Goal: Obtain resource: Download file/media

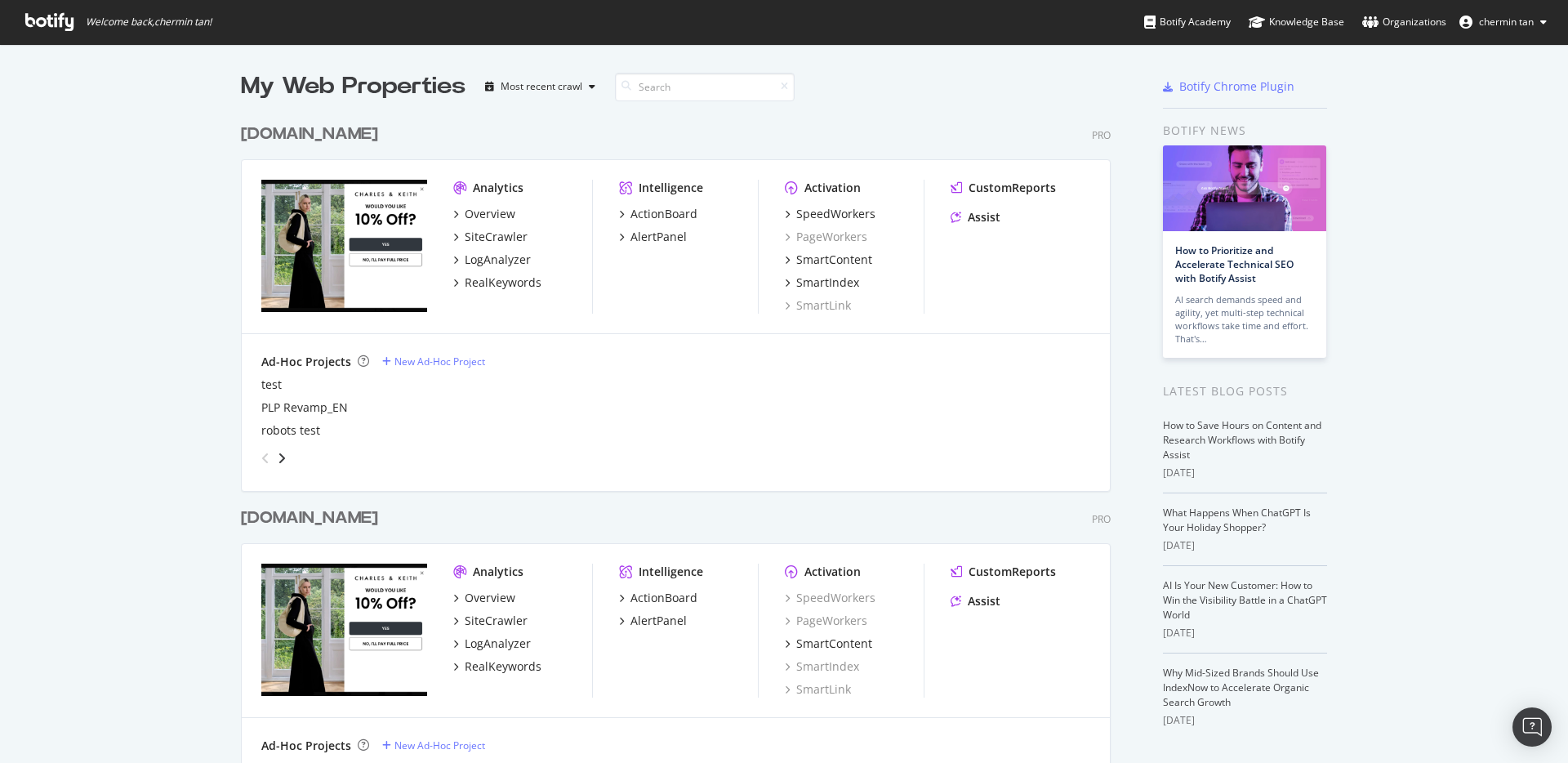
scroll to position [966, 871]
click at [669, 212] on div "ActionBoard" at bounding box center [664, 214] width 67 height 17
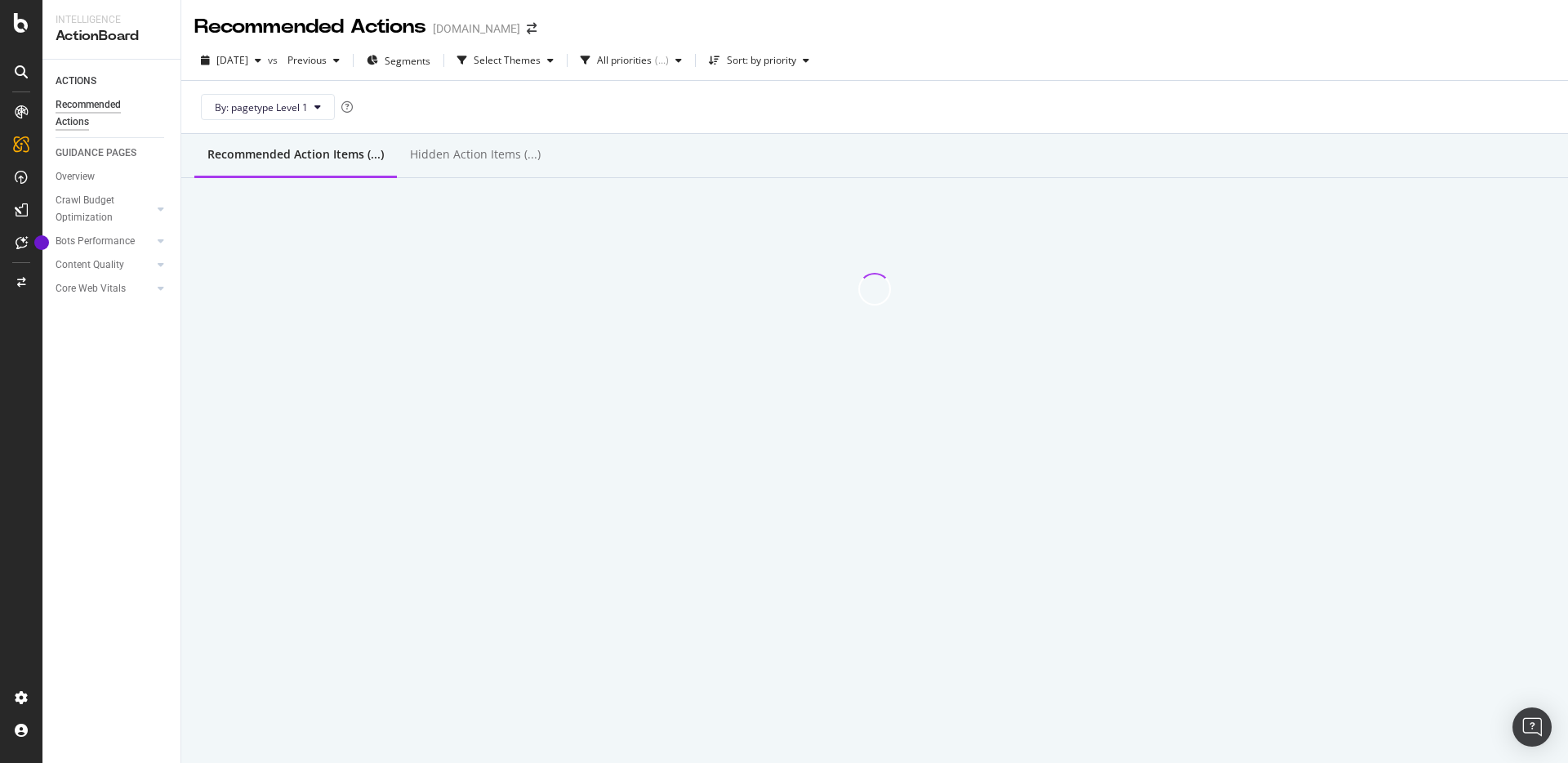
click at [222, 413] on div "Recommended Actions charleskeith.com 2025 Sep. 7th vs Previous Segments Select …" at bounding box center [875, 382] width 1387 height 763
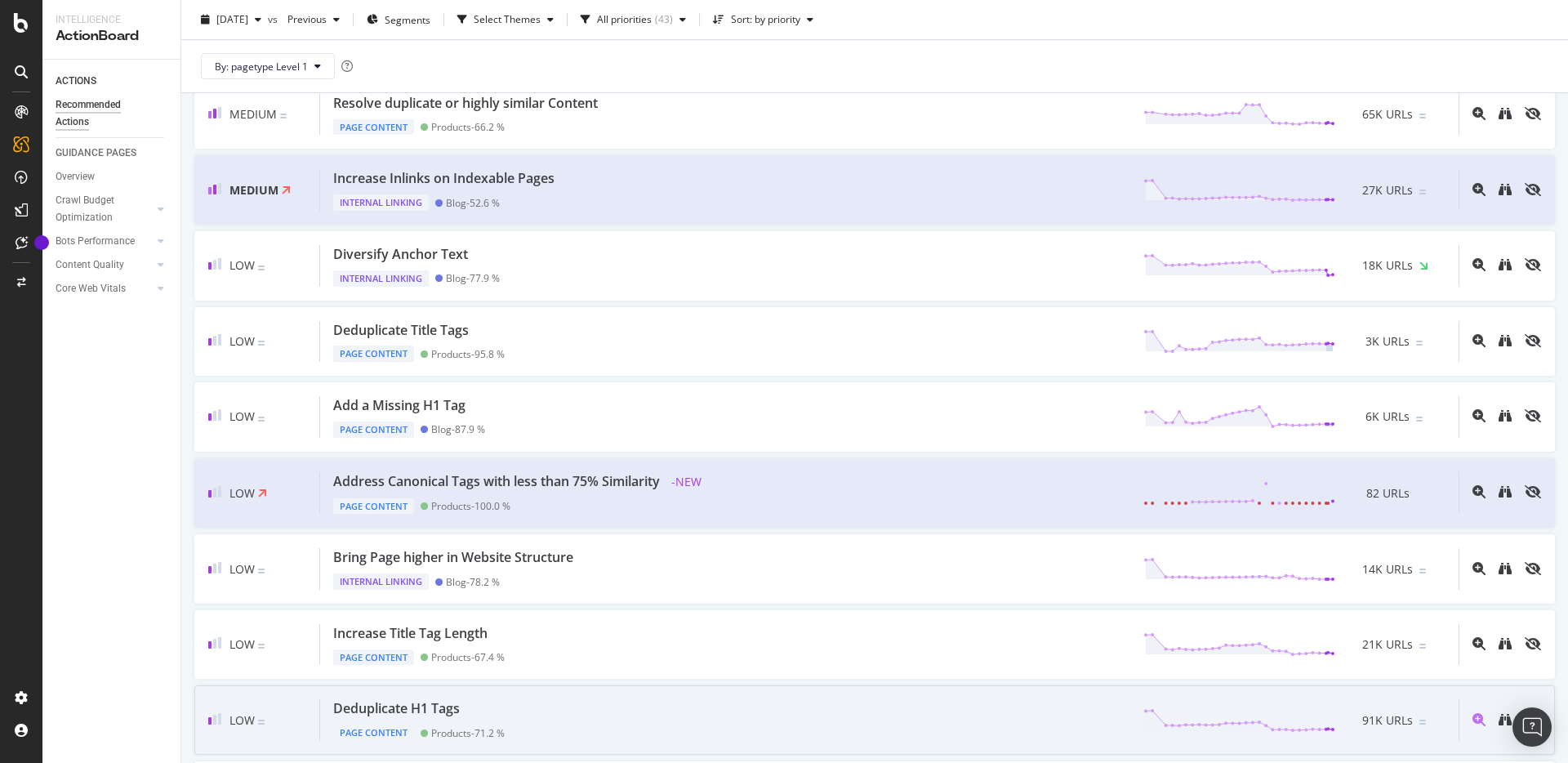
scroll to position [510, 0]
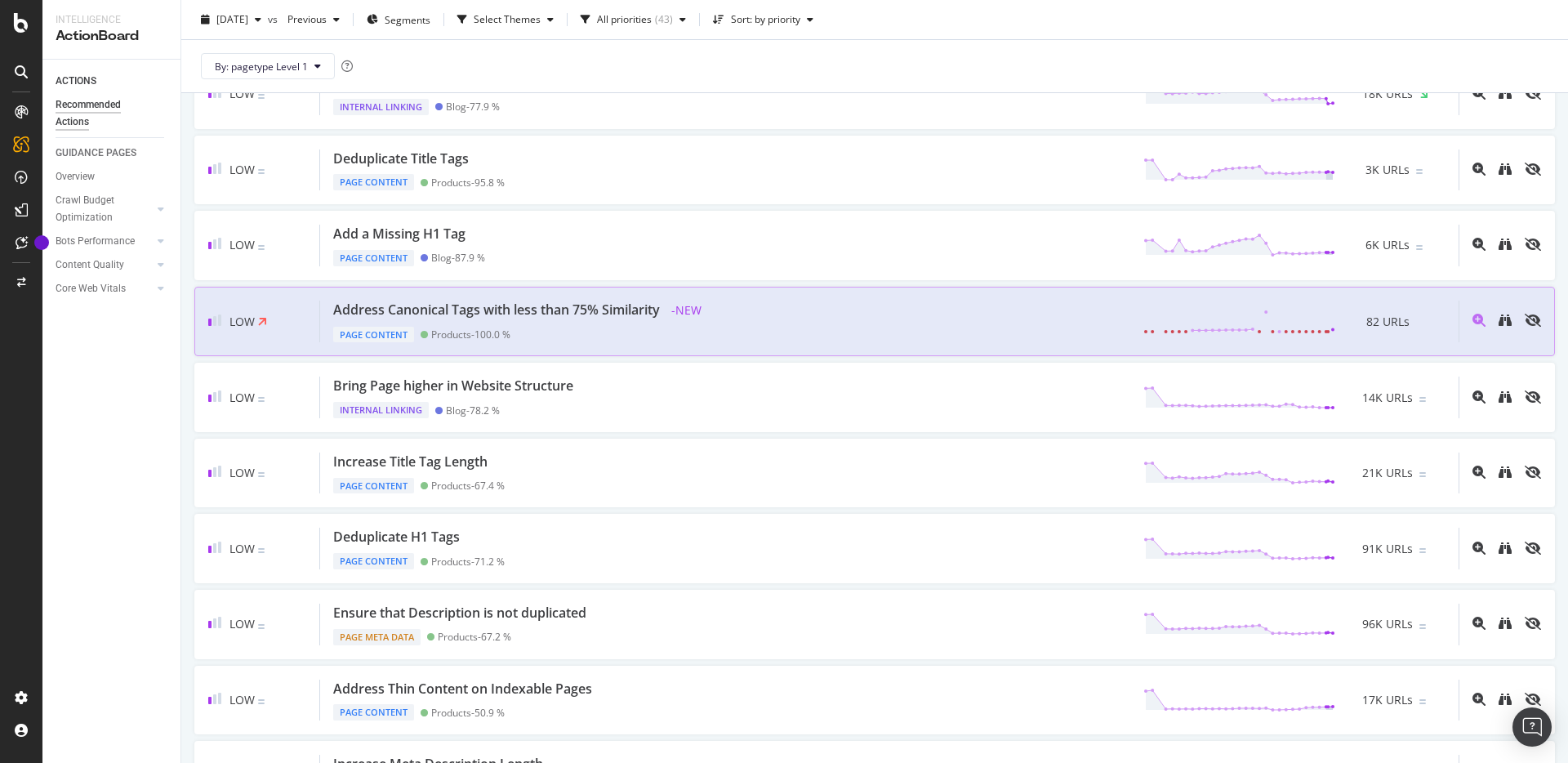
click at [649, 322] on div "Page Content Products - 100.0 %" at bounding box center [520, 331] width 373 height 23
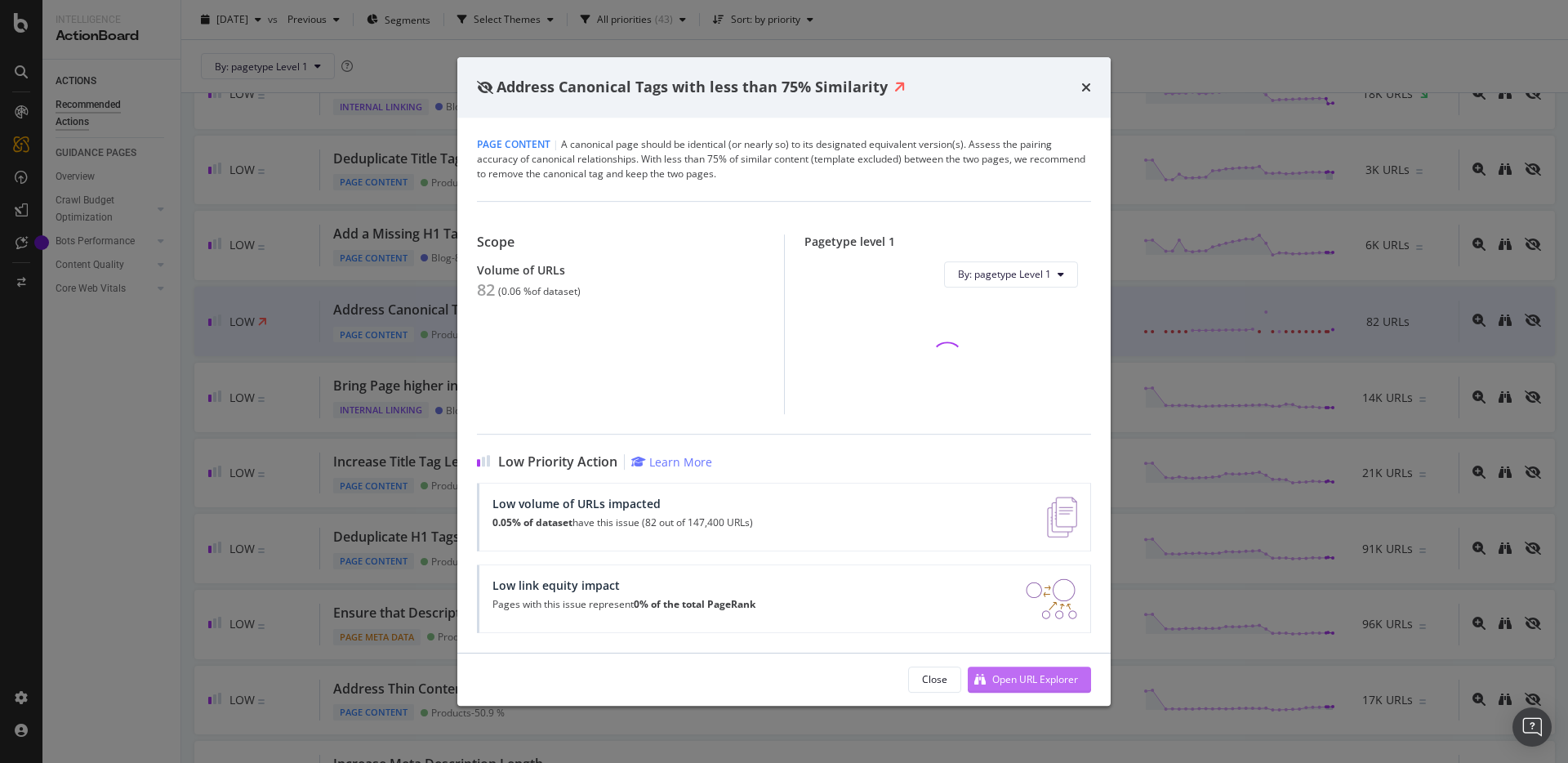
click at [1030, 673] on div "Open URL Explorer" at bounding box center [1035, 679] width 86 height 14
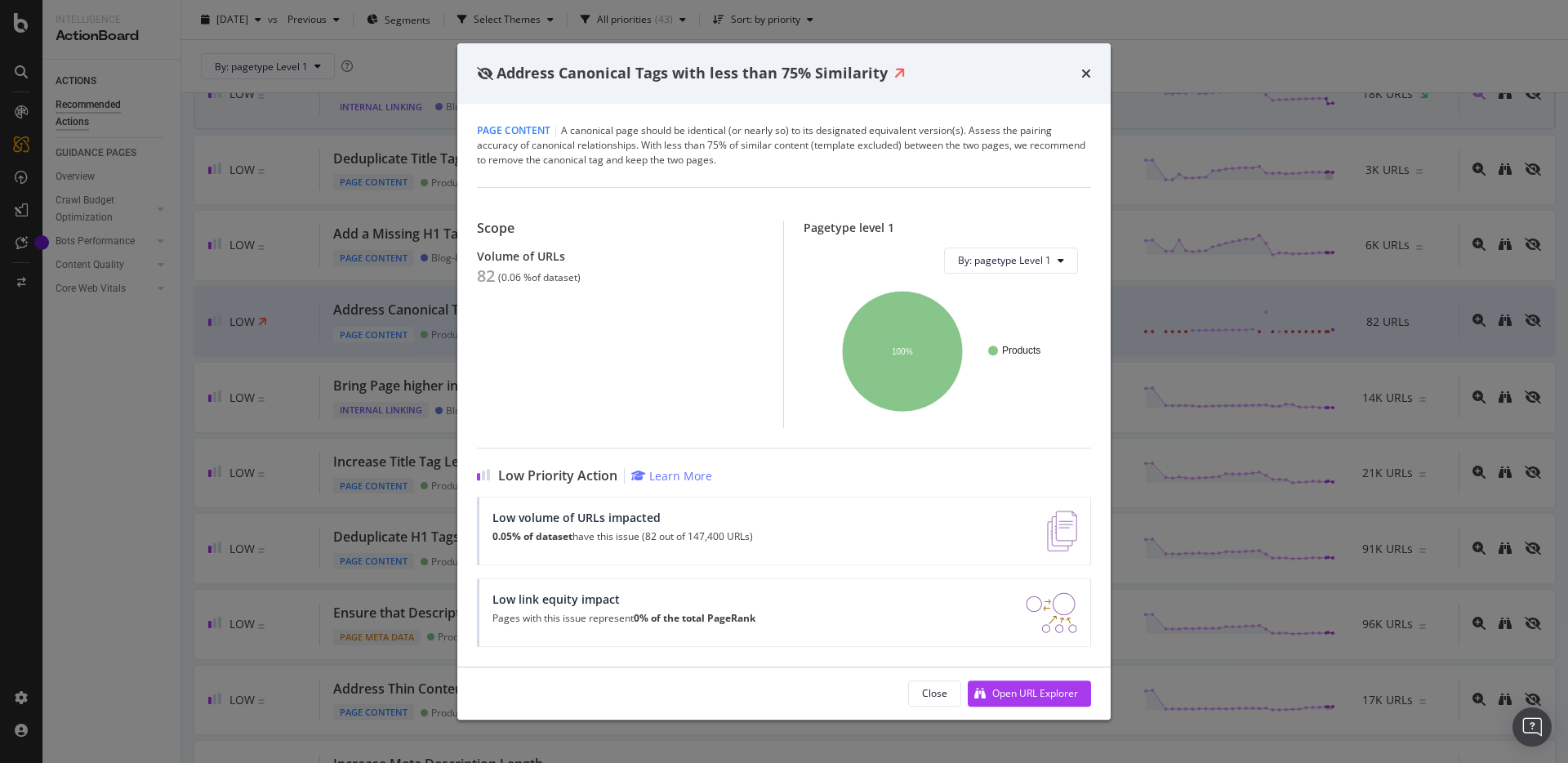
drag, startPoint x: 1086, startPoint y: 66, endPoint x: 1130, endPoint y: 110, distance: 62.2
click at [1086, 68] on icon "times" at bounding box center [1087, 74] width 10 height 13
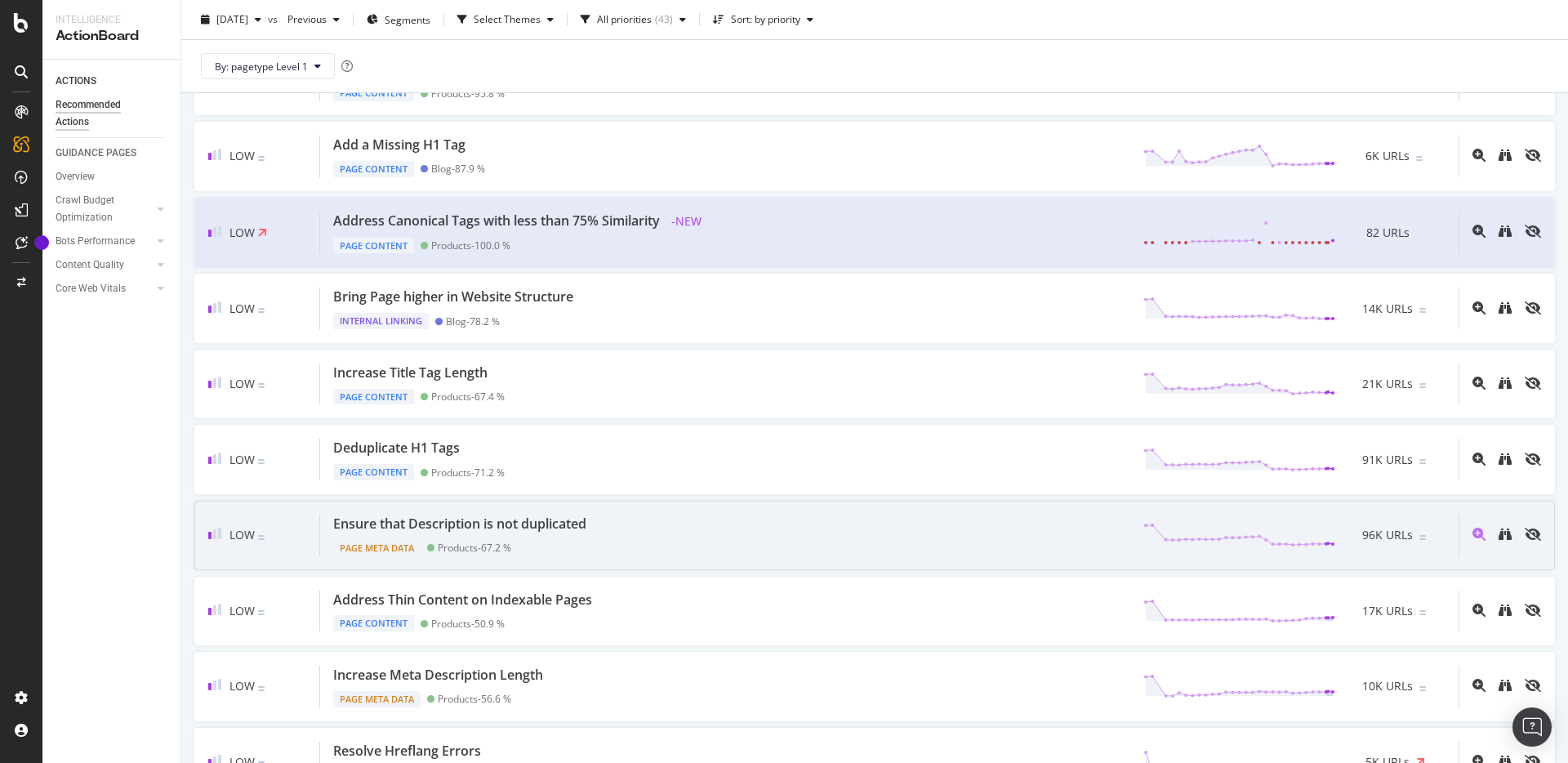
scroll to position [841, 0]
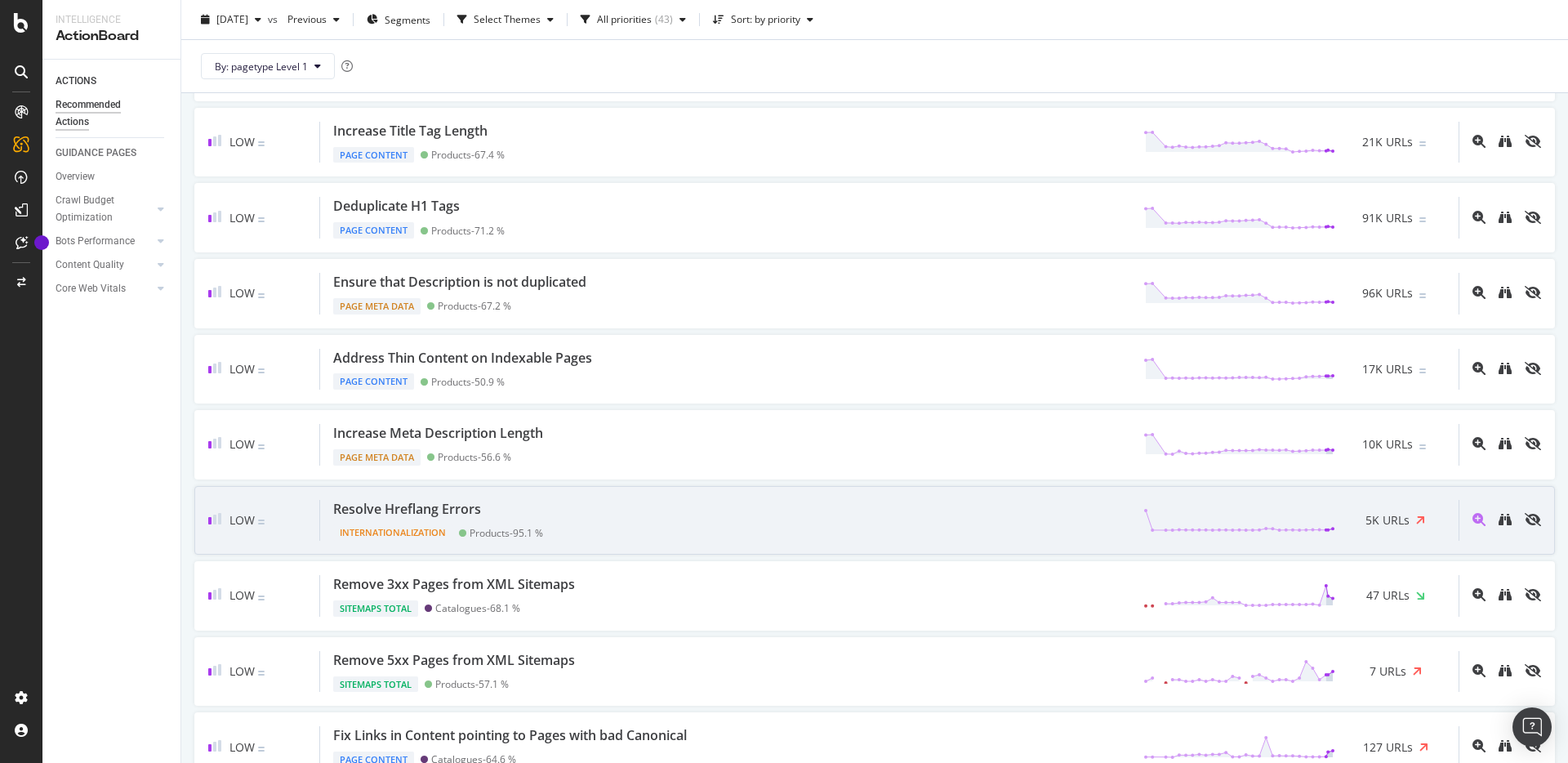
click at [622, 519] on div "Resolve Hreflang Errors Internationalization Products - 95.1 % 5K URLs" at bounding box center [889, 520] width 1139 height 42
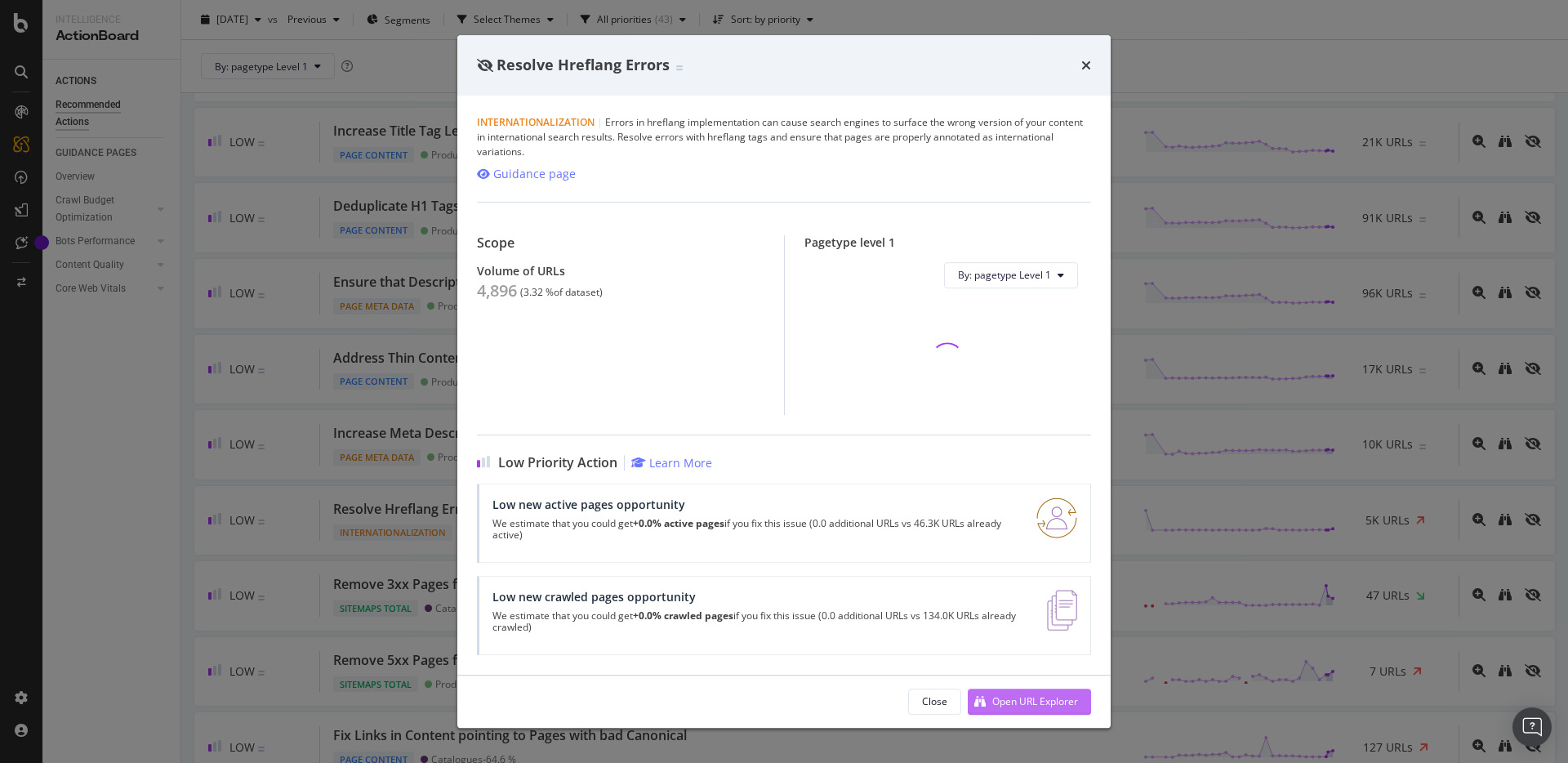
click at [1069, 694] on div "Open URL Explorer" at bounding box center [1035, 701] width 86 height 14
click at [1248, 410] on div "Resolve Hreflang Errors Internationalization | Errors in hreflang implementatio…" at bounding box center [784, 382] width 1568 height 763
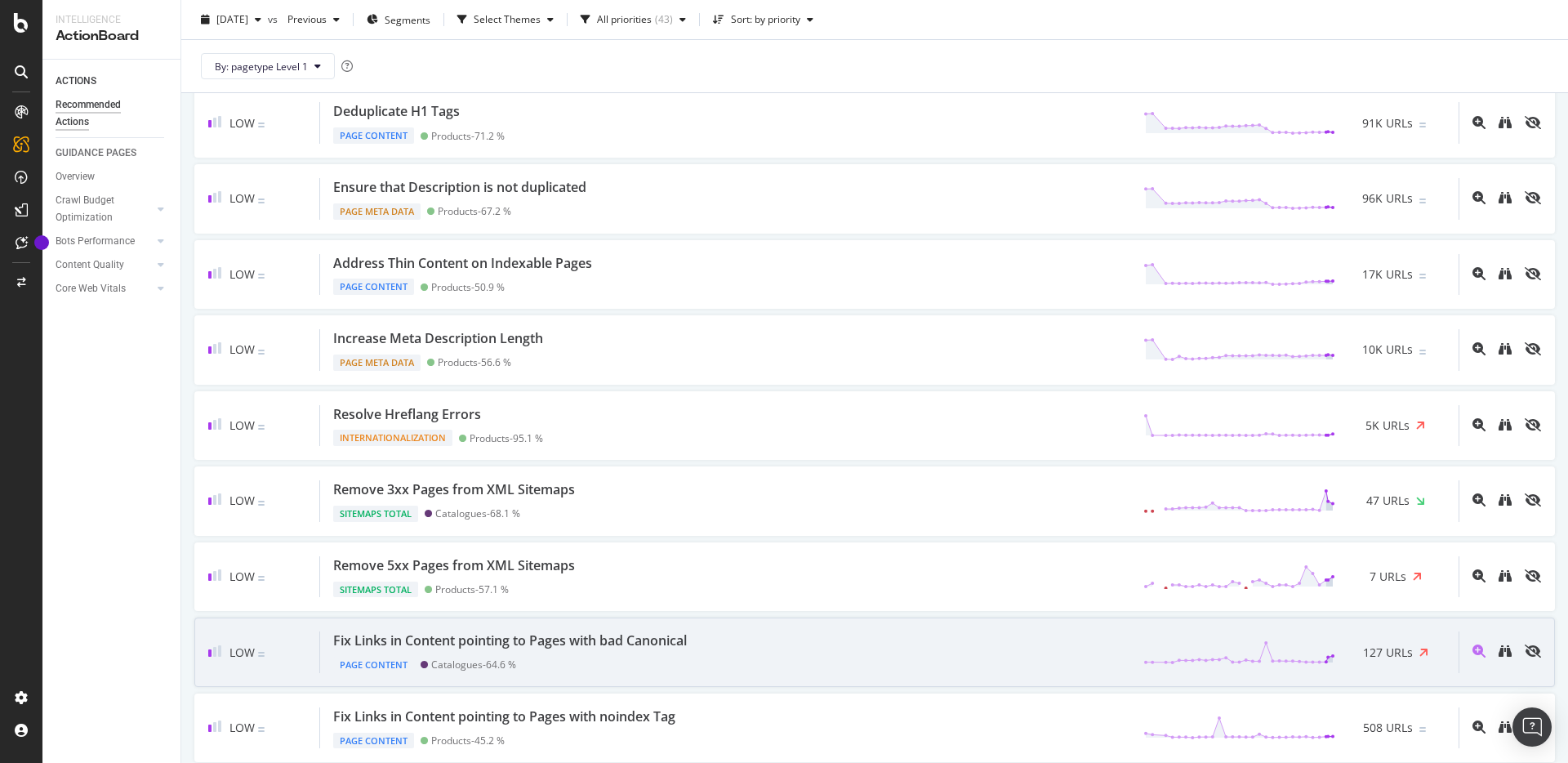
scroll to position [962, 0]
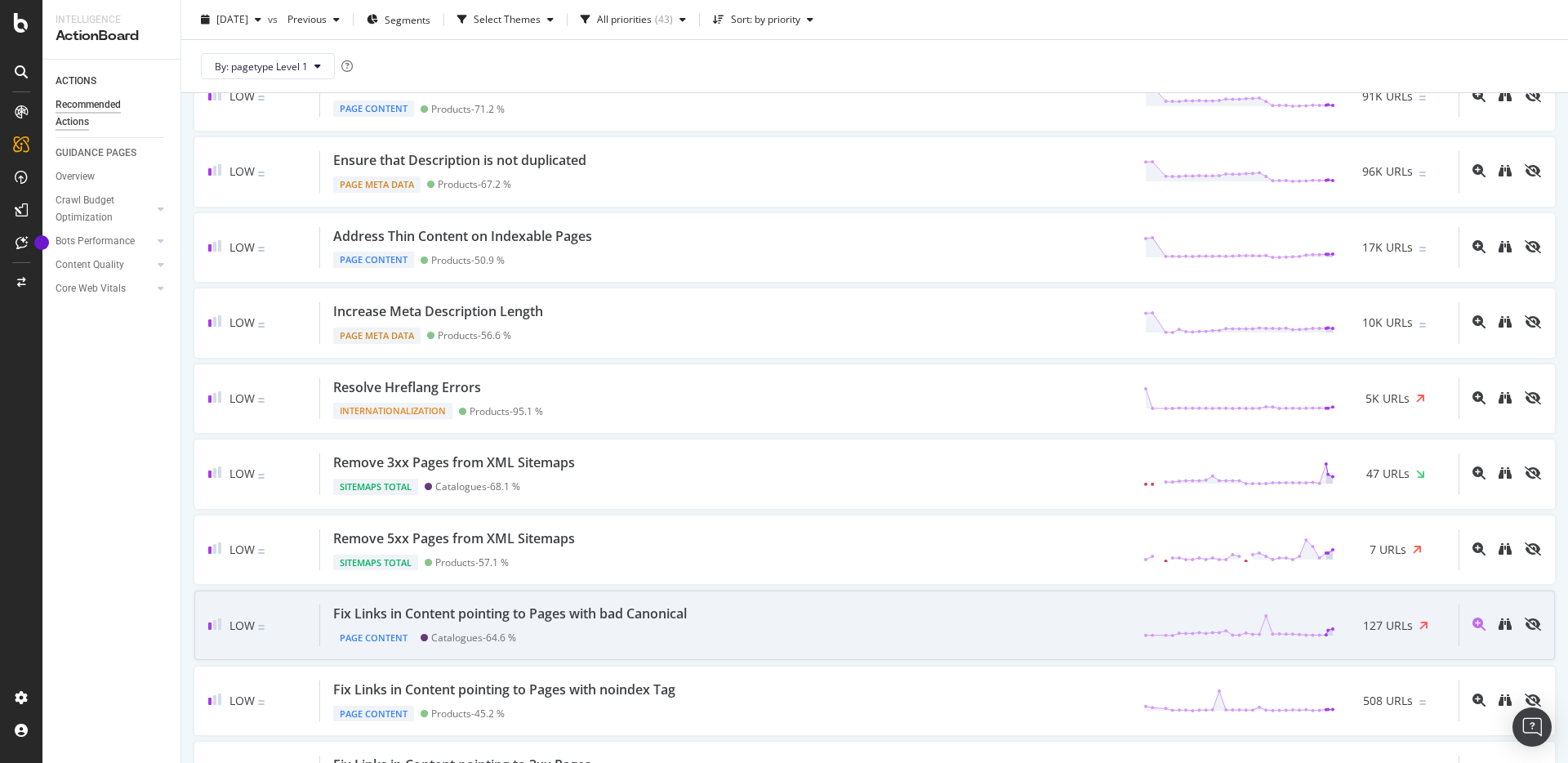
click at [779, 637] on div "Fix Links in Content pointing to Pages with bad Canonical Page Content Catalogu…" at bounding box center [889, 625] width 1139 height 42
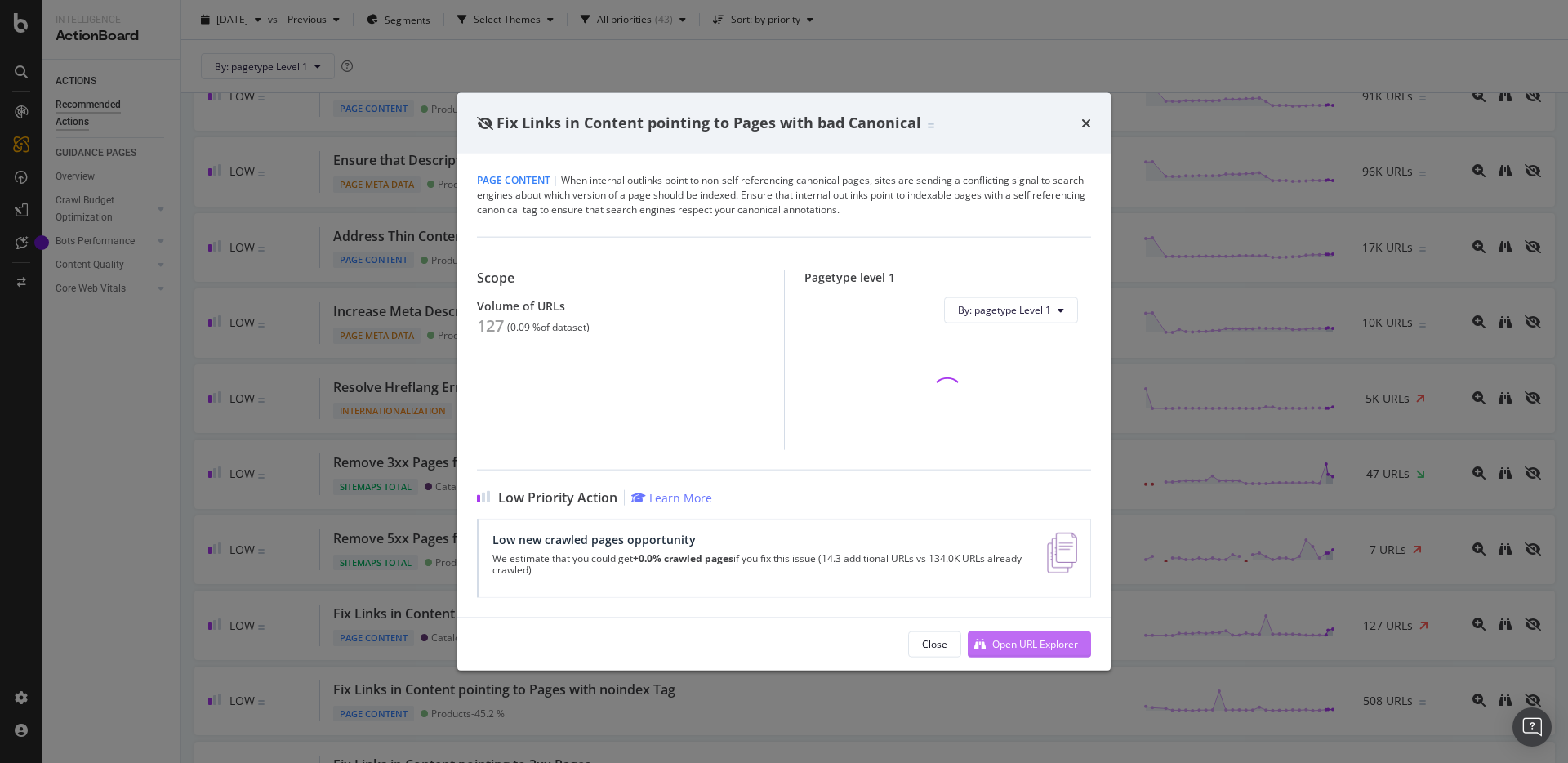
click at [1014, 655] on div "Open URL Explorer" at bounding box center [1023, 643] width 110 height 24
click at [1231, 245] on div "Fix Links in Content pointing to Pages with bad Canonical Page Content | When i…" at bounding box center [784, 382] width 1568 height 763
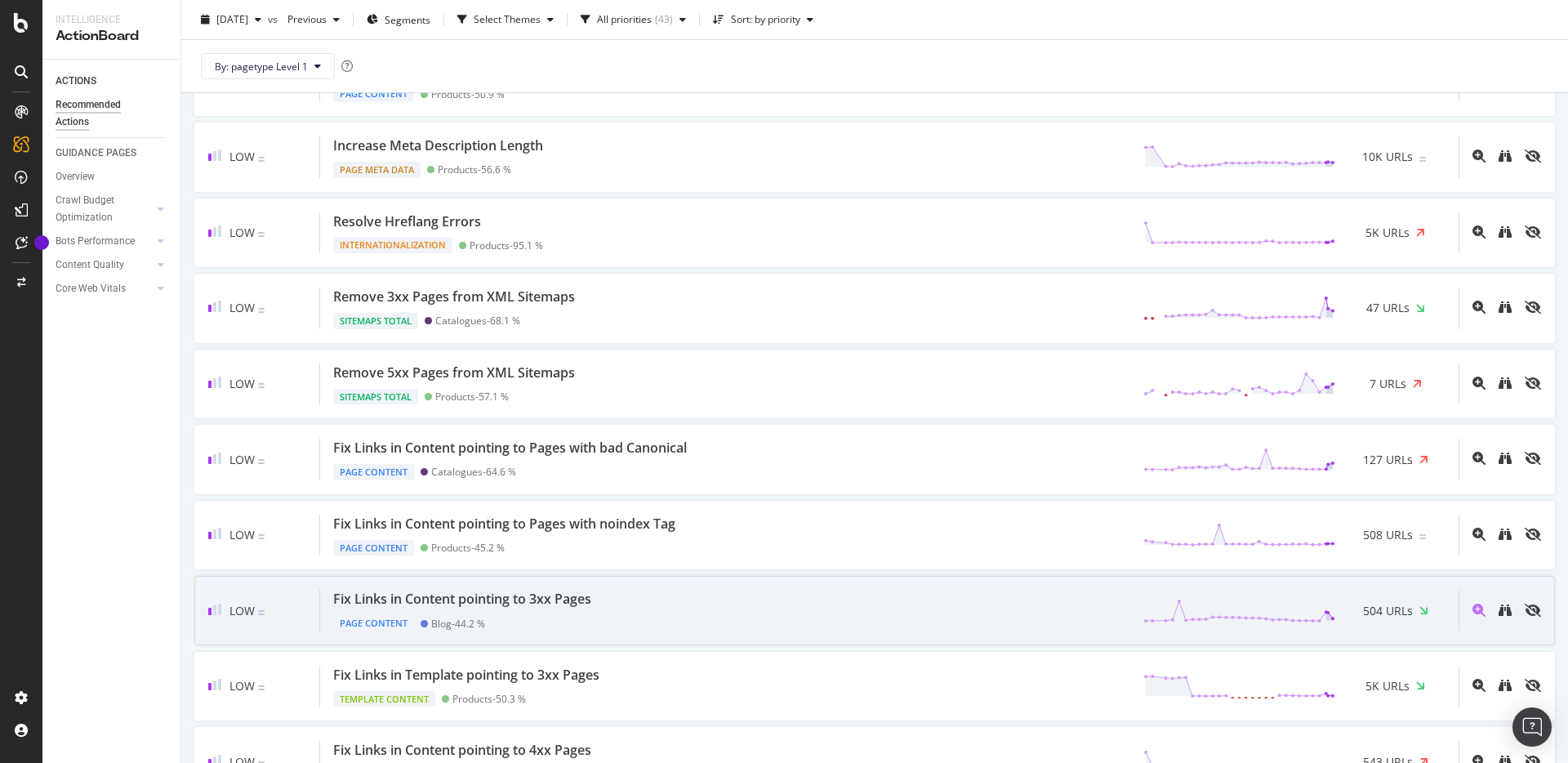
scroll to position [1129, 0]
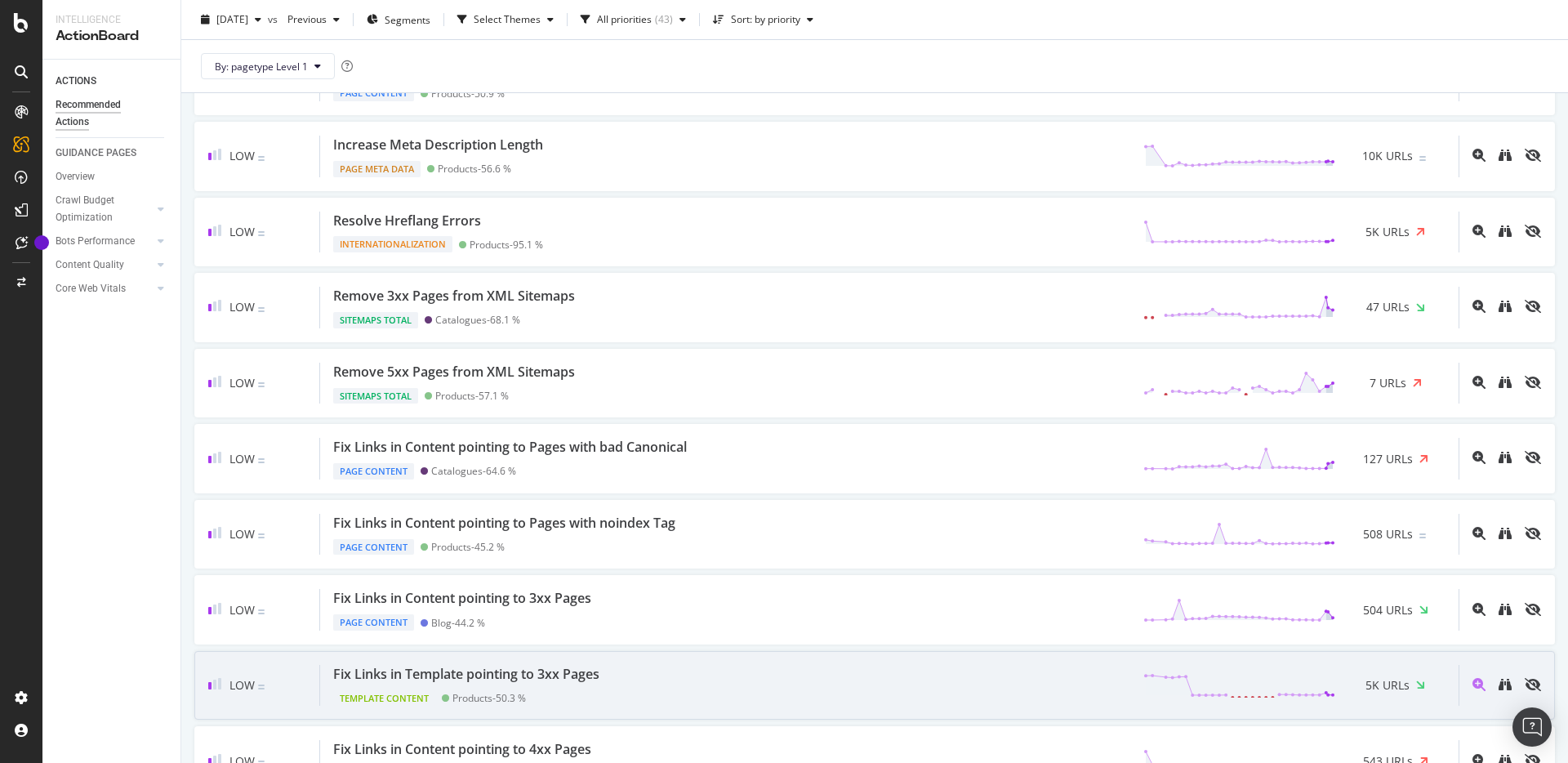
click at [797, 675] on div "Fix Links in Template pointing to 3xx Pages Template Content Products - 50.3 % …" at bounding box center [889, 686] width 1139 height 42
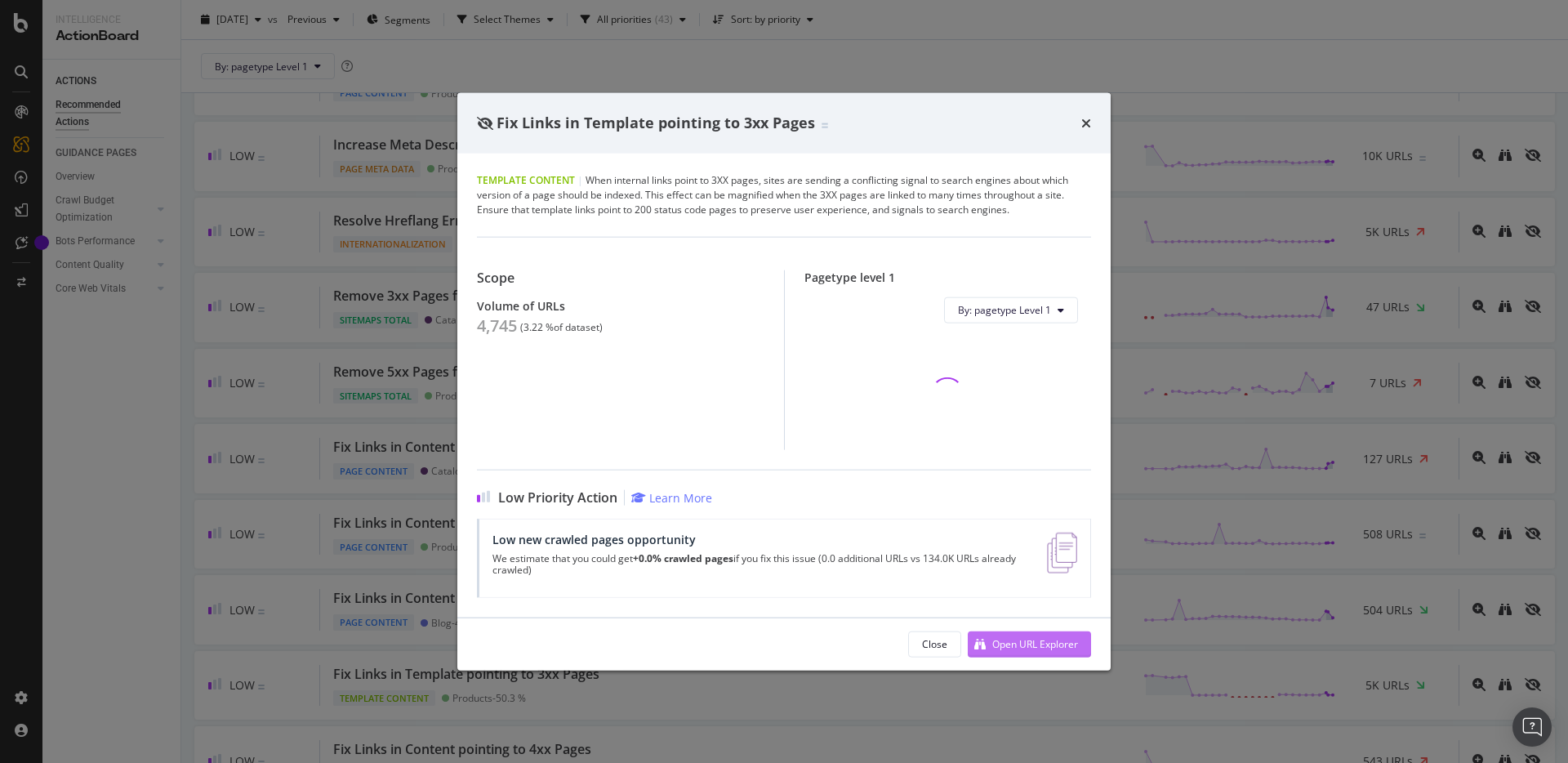
click at [1017, 649] on div "Open URL Explorer" at bounding box center [1035, 644] width 86 height 14
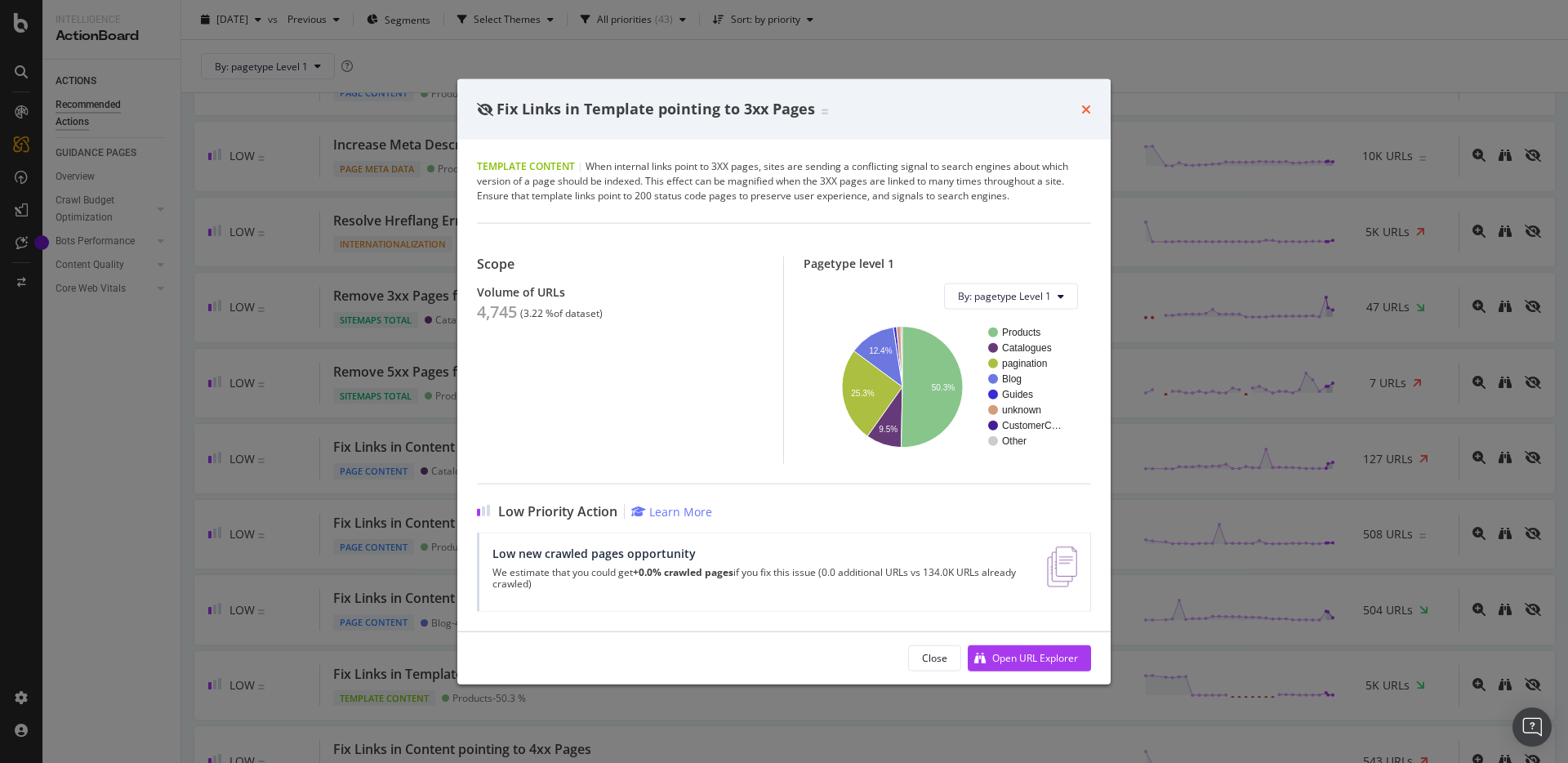
click at [1084, 110] on icon "times" at bounding box center [1087, 109] width 10 height 13
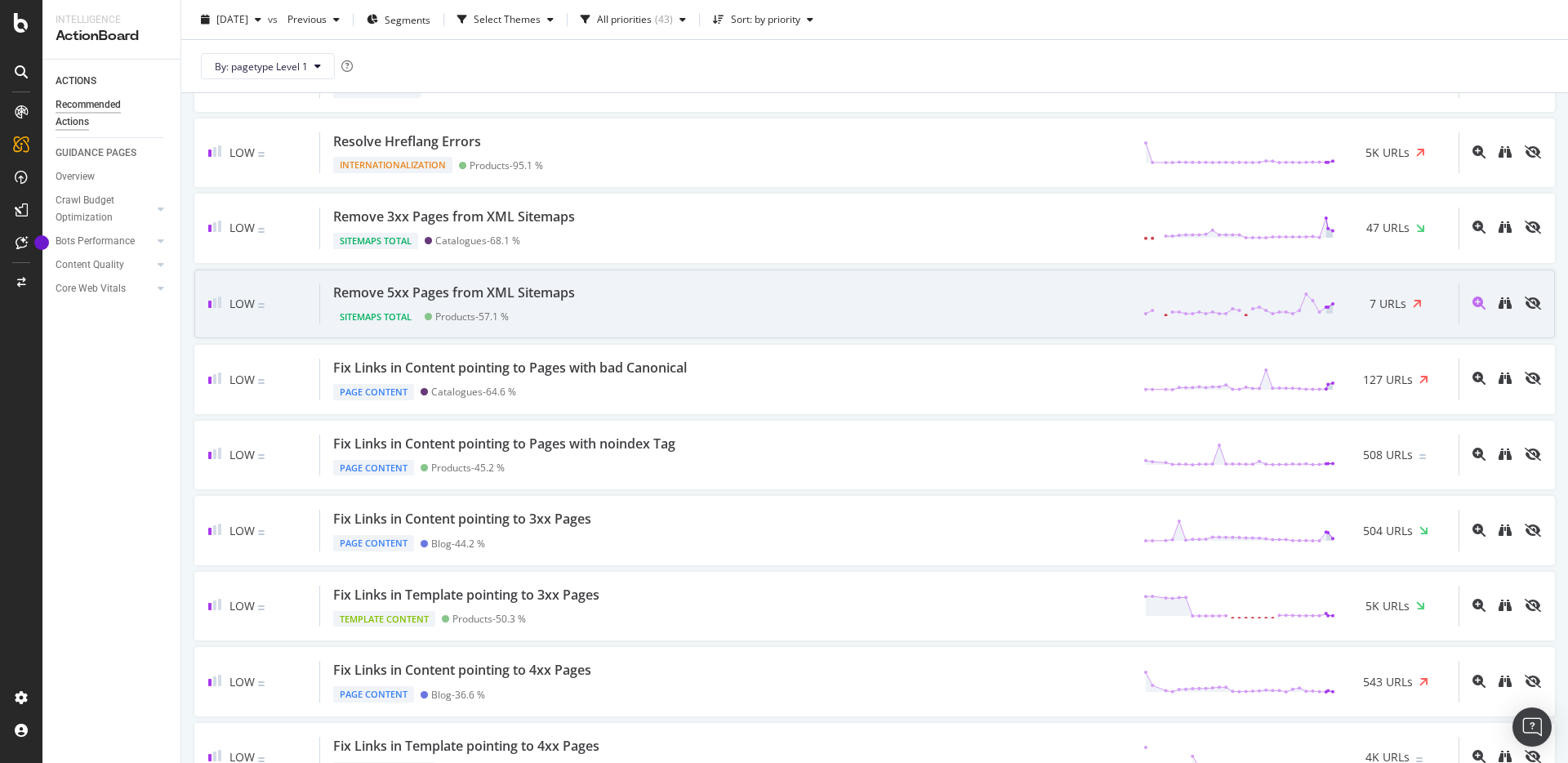
scroll to position [1233, 0]
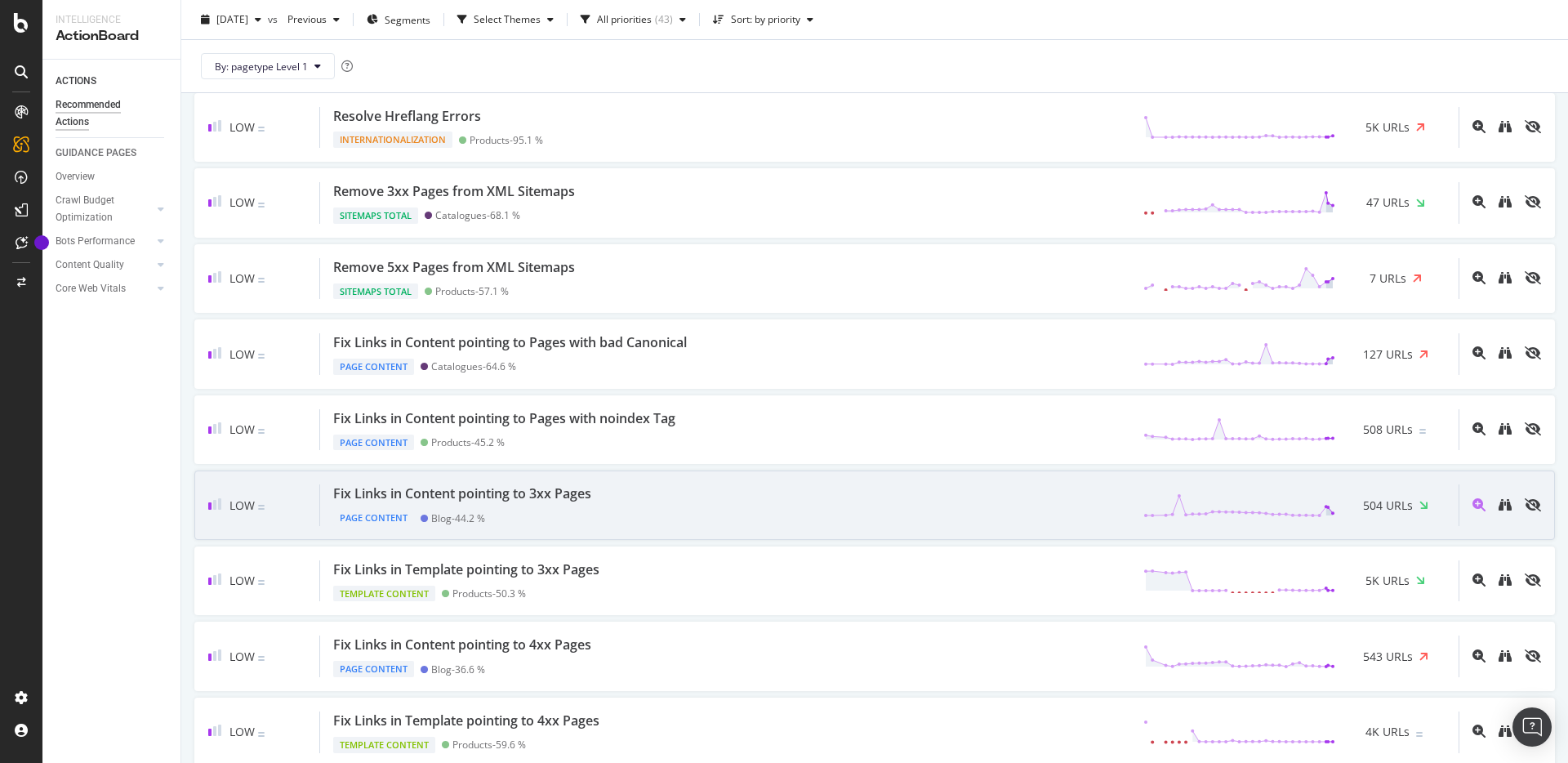
click at [751, 520] on div "Fix Links in Content pointing to 3xx Pages Page Content Blog - 44.2 % 504 URLs" at bounding box center [889, 505] width 1139 height 42
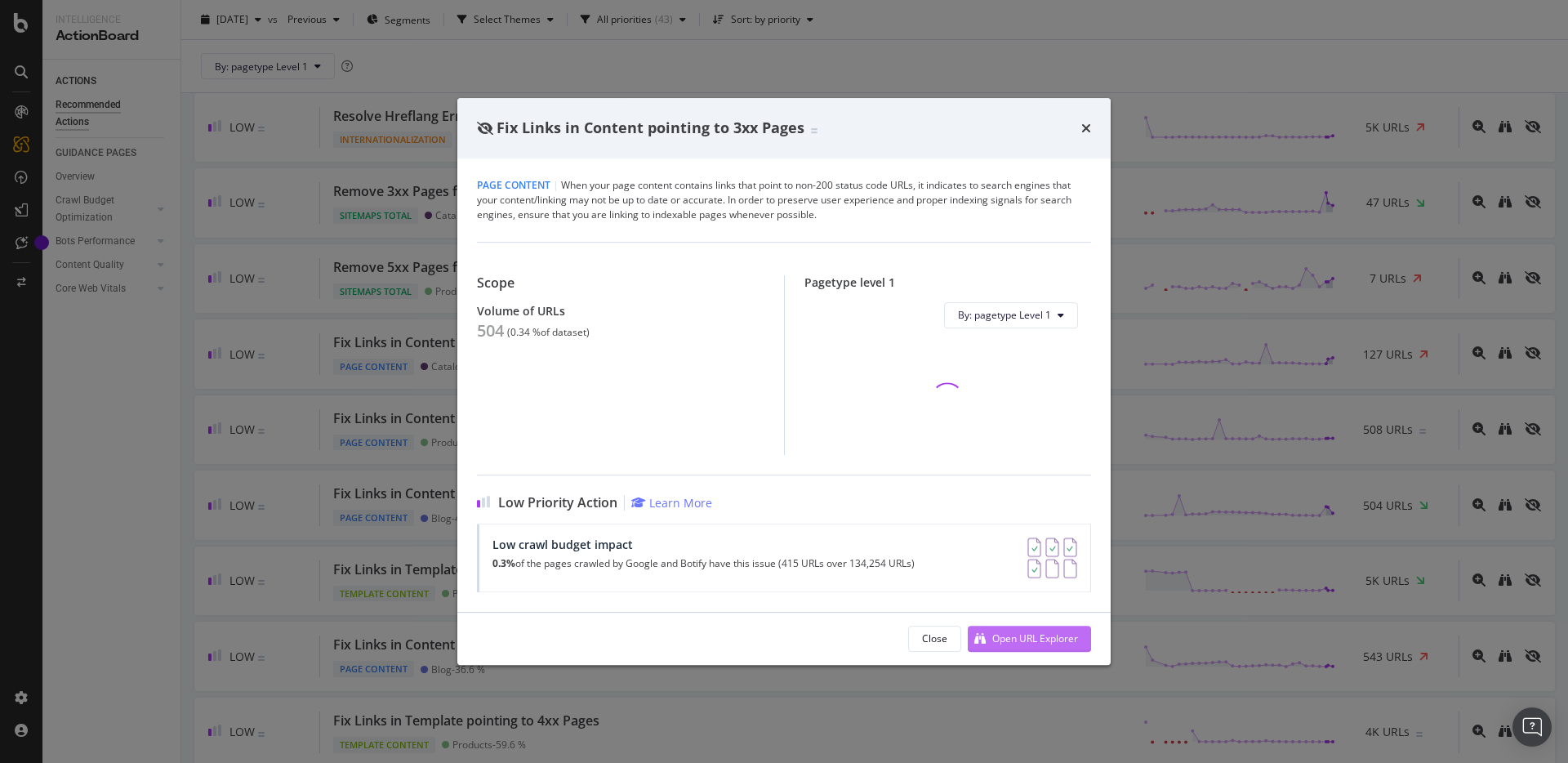
click at [1062, 644] on div "Open URL Explorer" at bounding box center [1035, 638] width 86 height 14
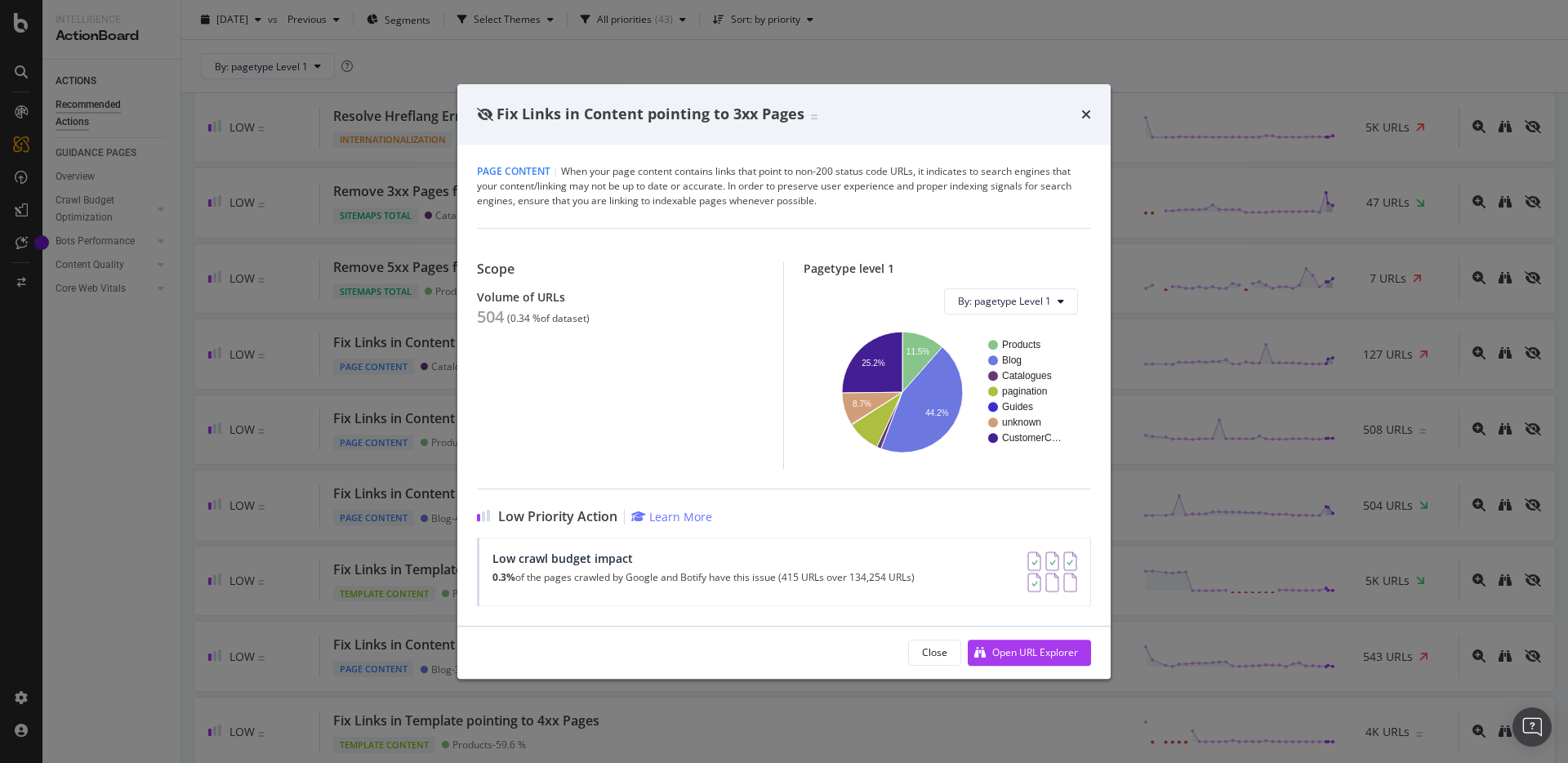
click at [342, 366] on div "Fix Links in Content pointing to 3xx Pages Page Content | When your page conten…" at bounding box center [784, 382] width 1568 height 763
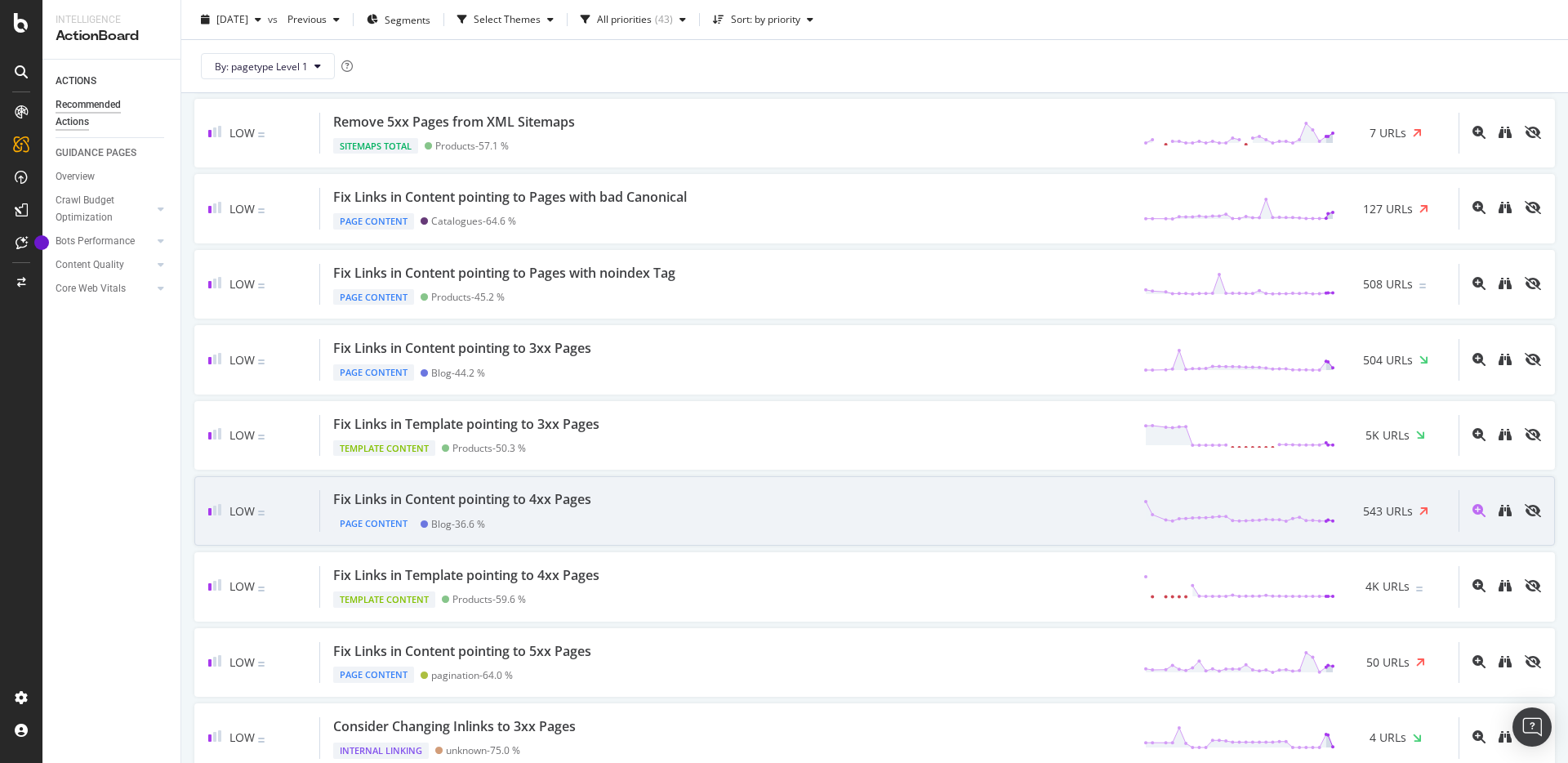
scroll to position [1402, 0]
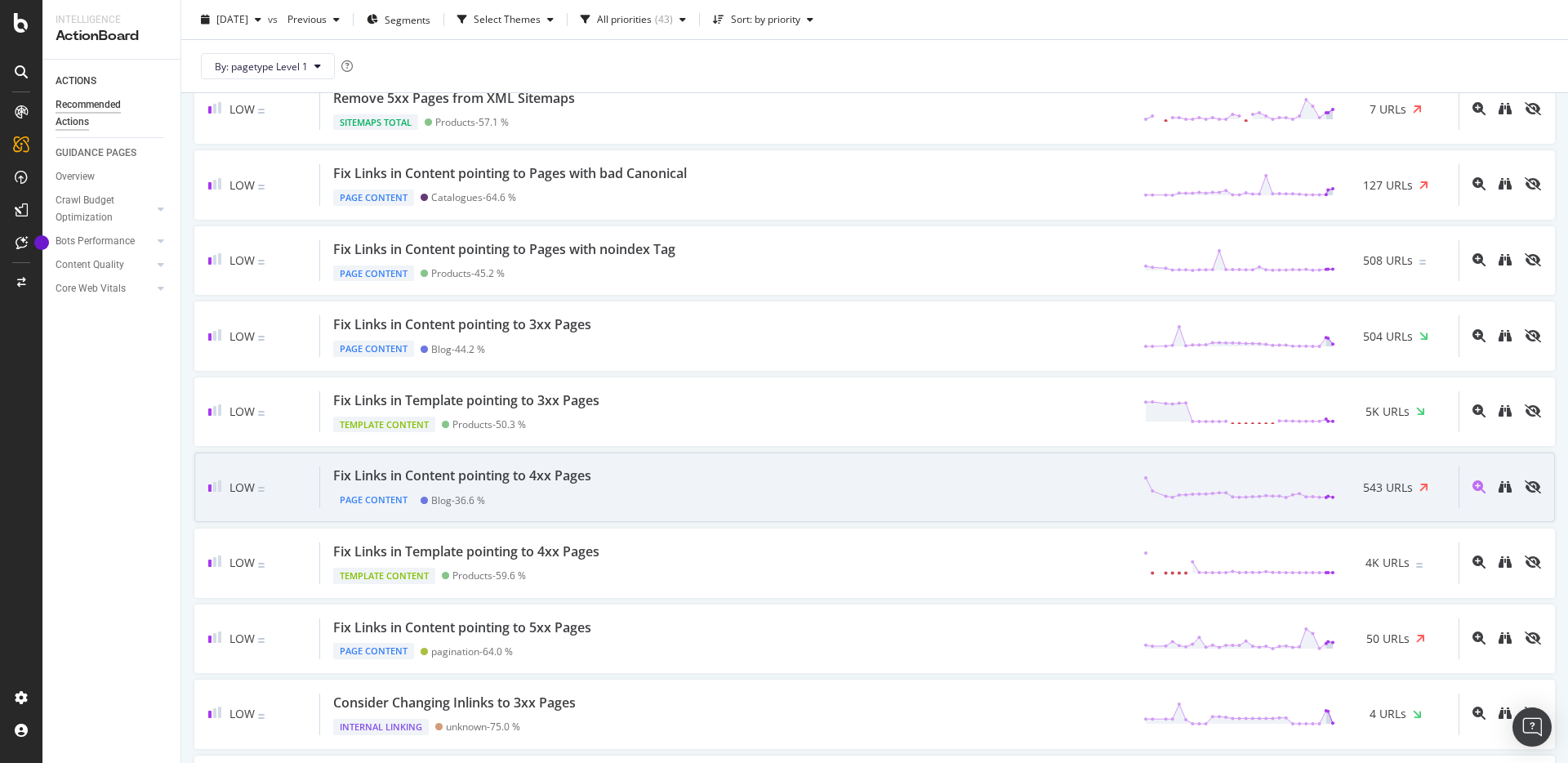
click at [546, 511] on div "Low Fix Links in Content pointing to 4xx Pages Page Content Blog - 36.6 % 543 U…" at bounding box center [874, 487] width 1361 height 69
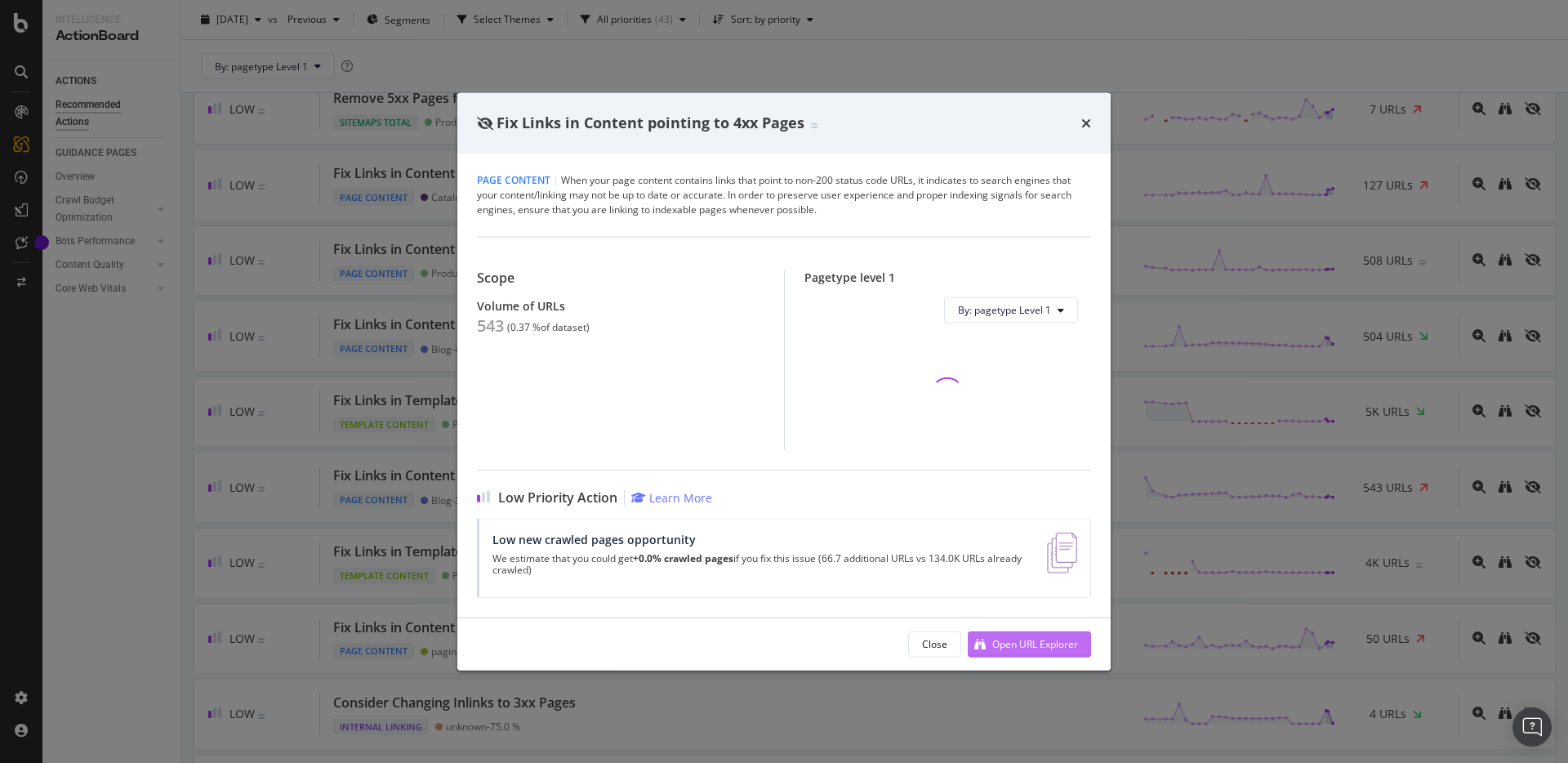
click at [1048, 647] on div "Open URL Explorer" at bounding box center [1035, 644] width 86 height 14
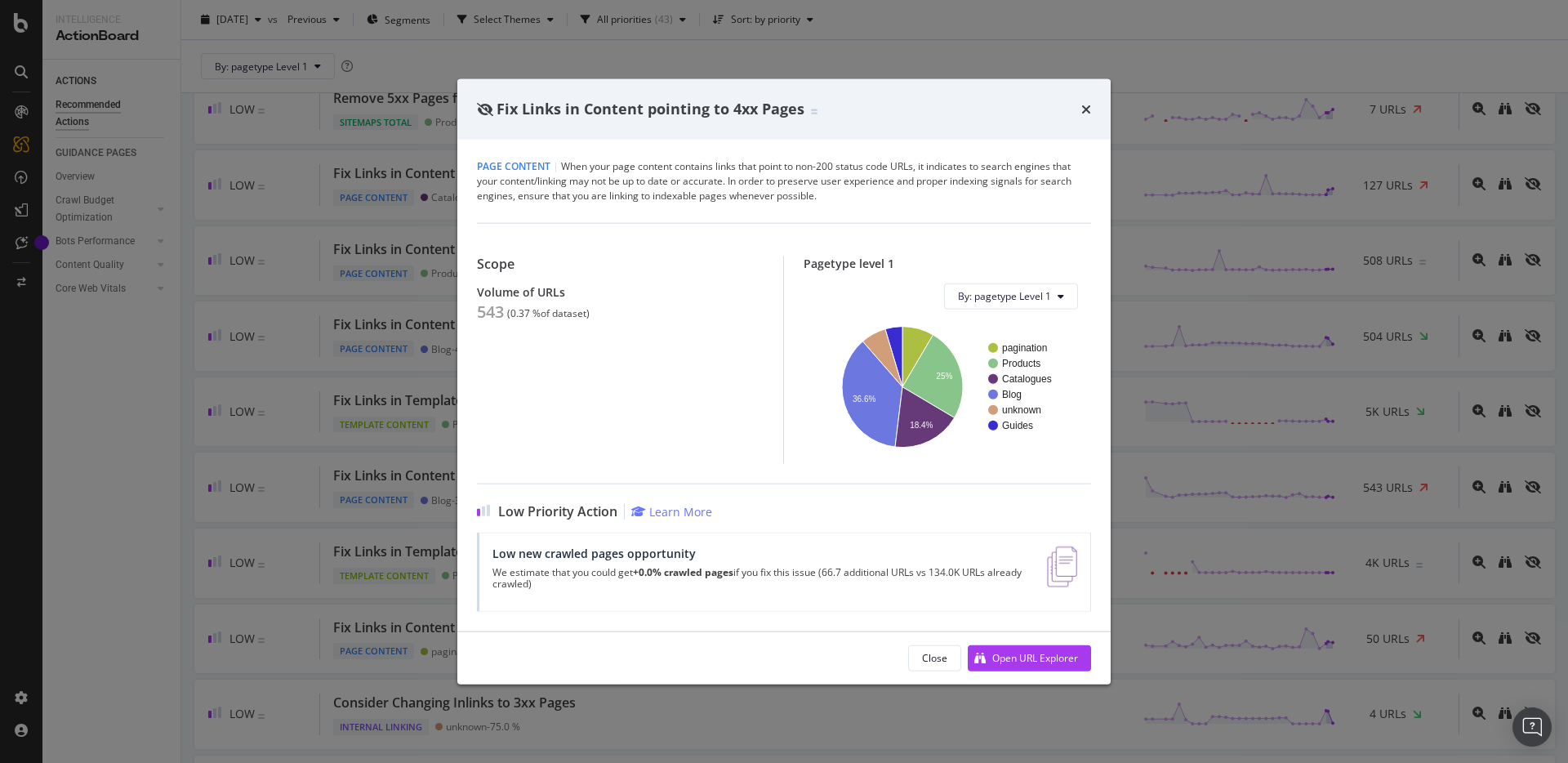
click at [1341, 101] on div "Fix Links in Content pointing to 4xx Pages Page Content | When your page conten…" at bounding box center [784, 382] width 1568 height 763
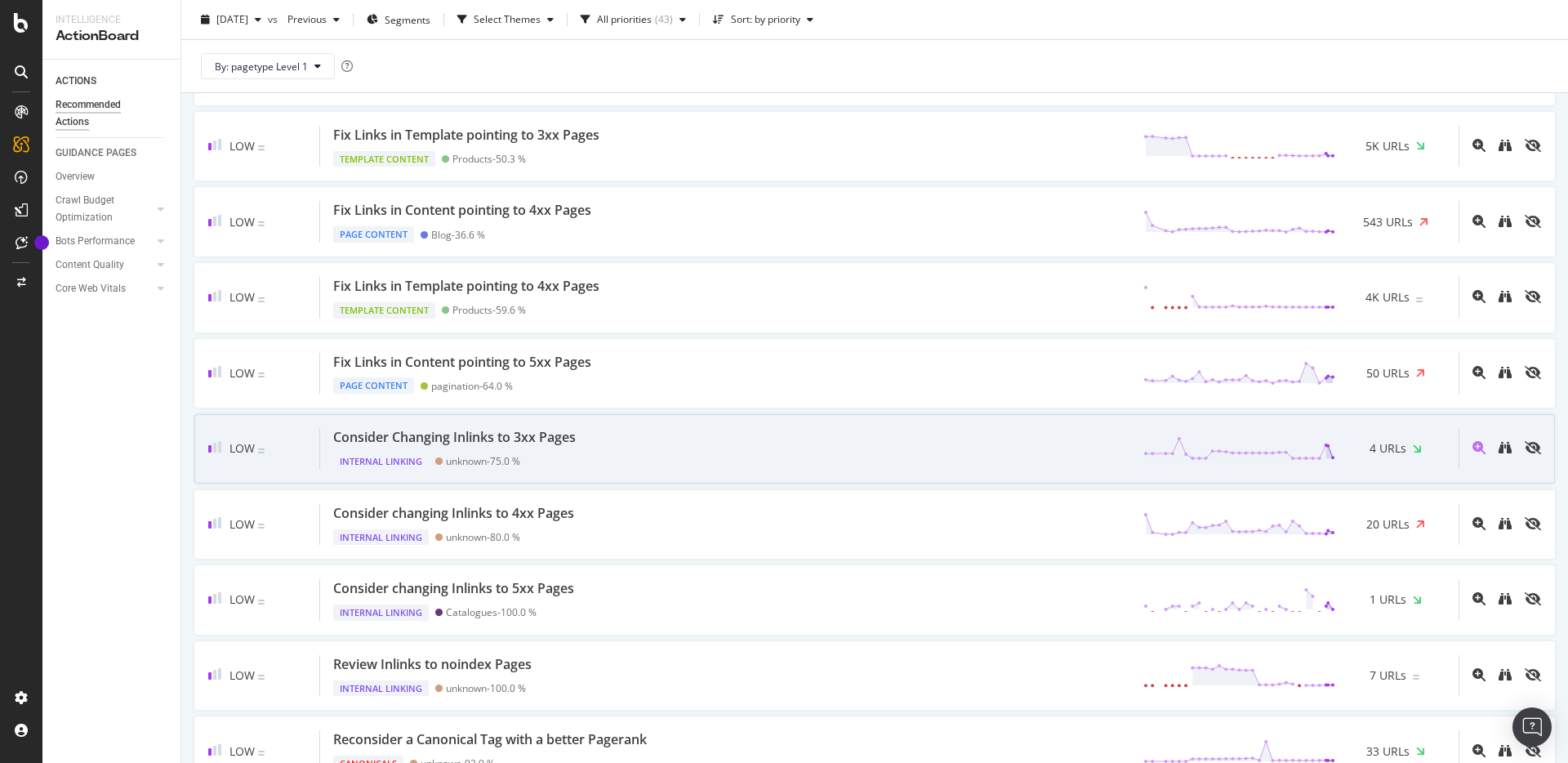
scroll to position [1738, 0]
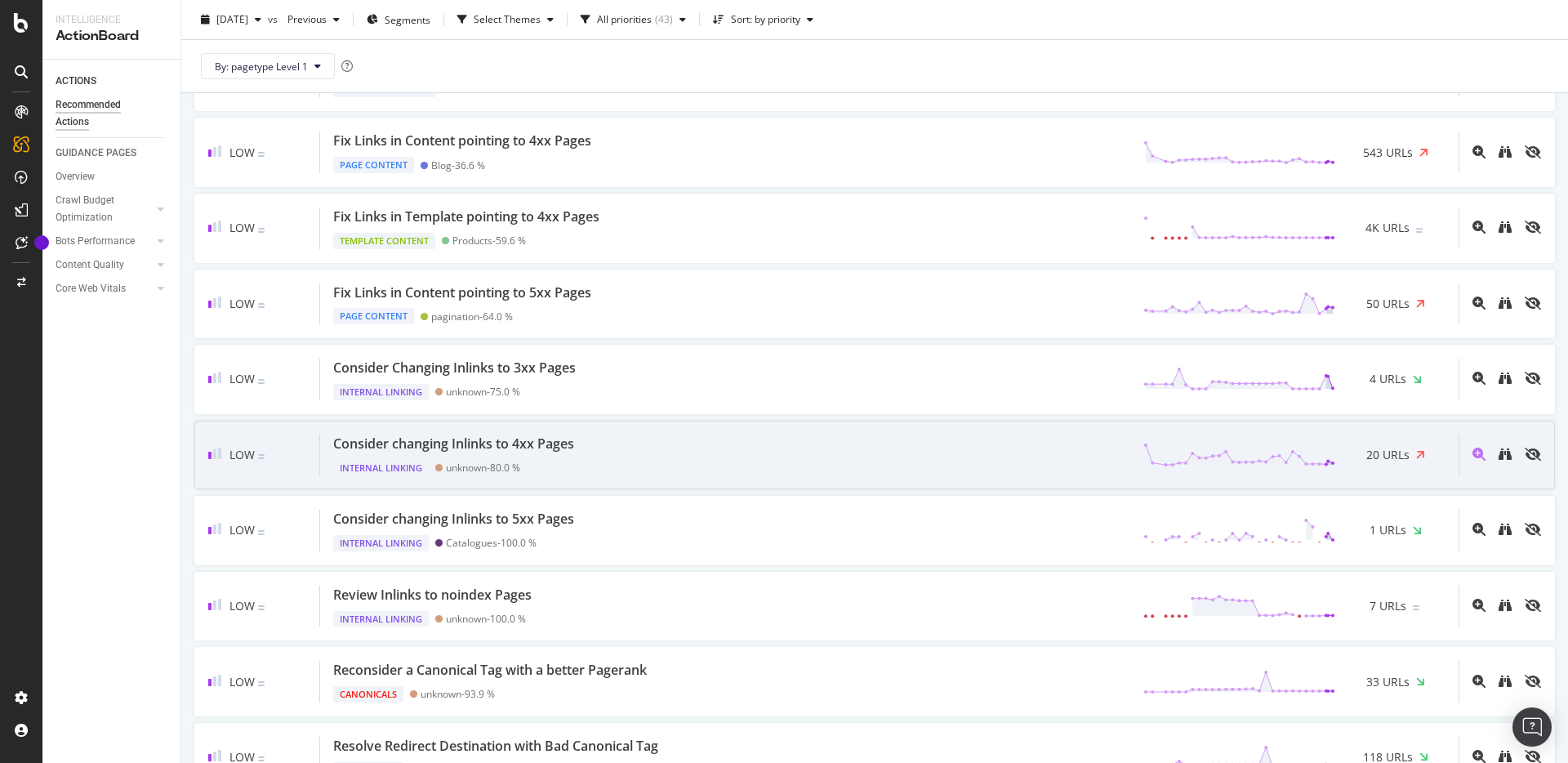
click at [824, 465] on div "Consider changing Inlinks to 4xx Pages Internal Linking unknown - 80.0 % 20 URLs" at bounding box center [889, 455] width 1139 height 42
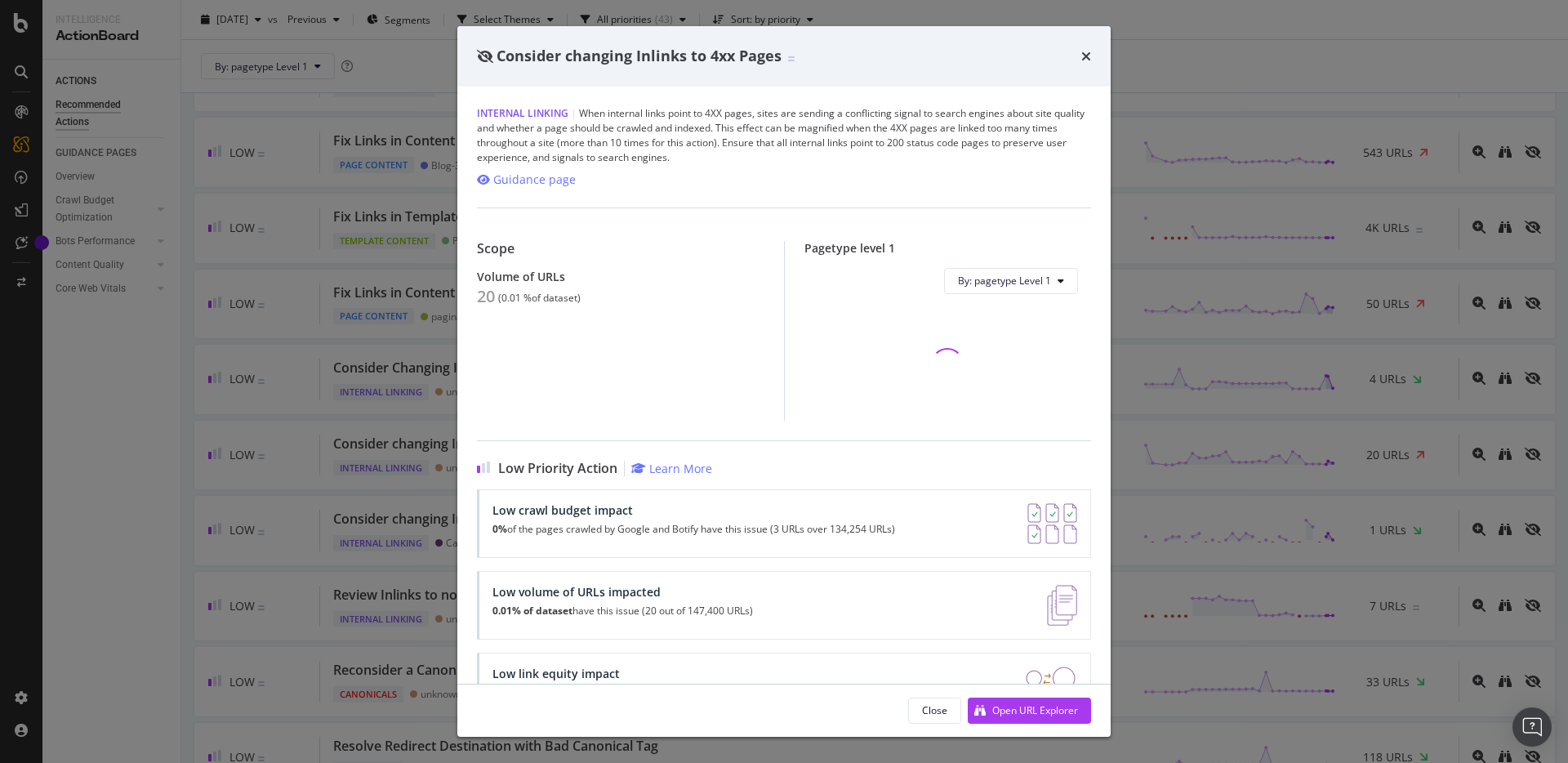
click at [1010, 725] on div "Close Open URL Explorer" at bounding box center [784, 710] width 653 height 52
click at [1007, 717] on div "Open URL Explorer" at bounding box center [1023, 710] width 110 height 24
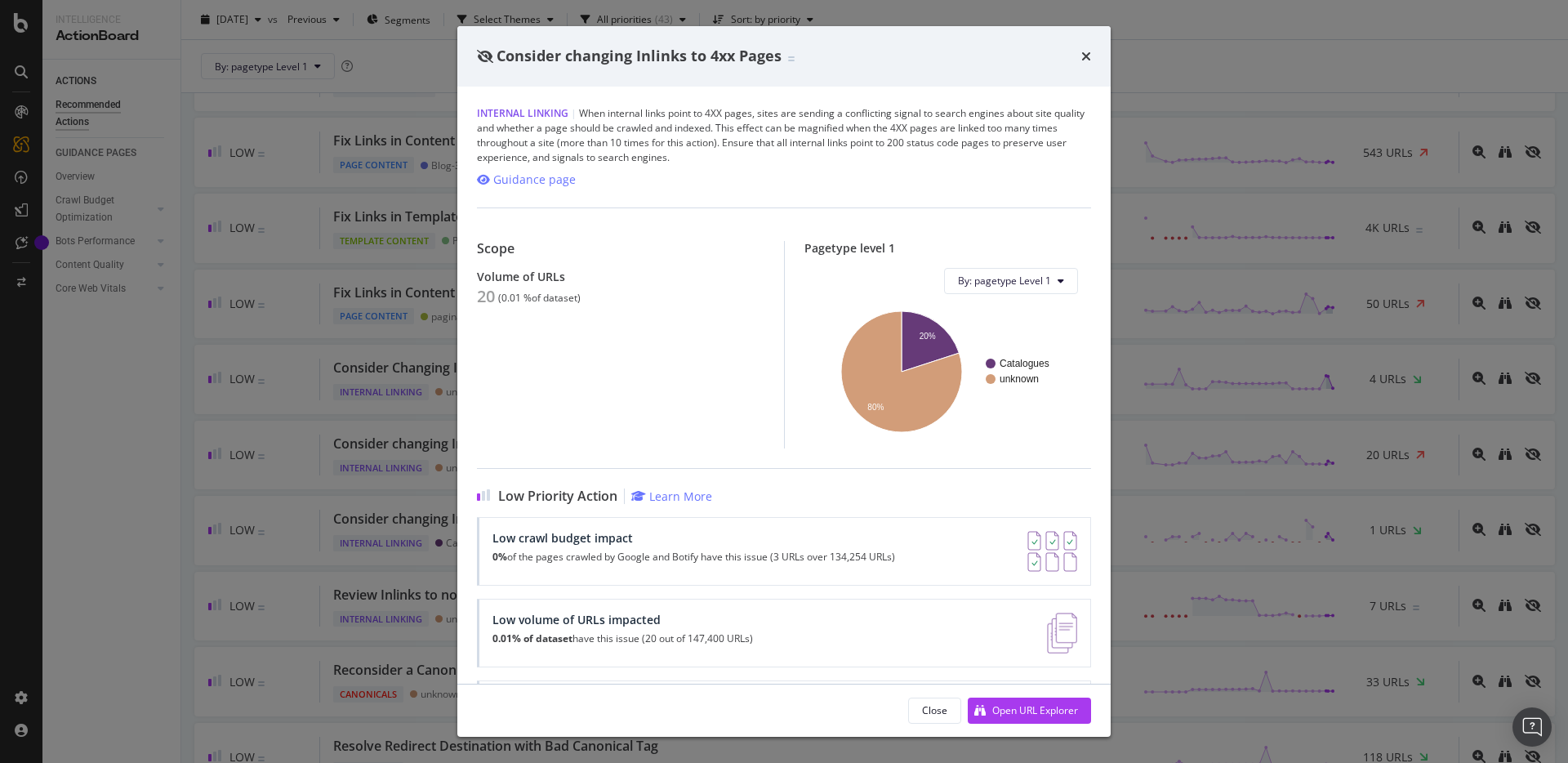
click at [258, 296] on div "Consider changing Inlinks to 4xx Pages Internal Linking | When internal links p…" at bounding box center [784, 382] width 1568 height 763
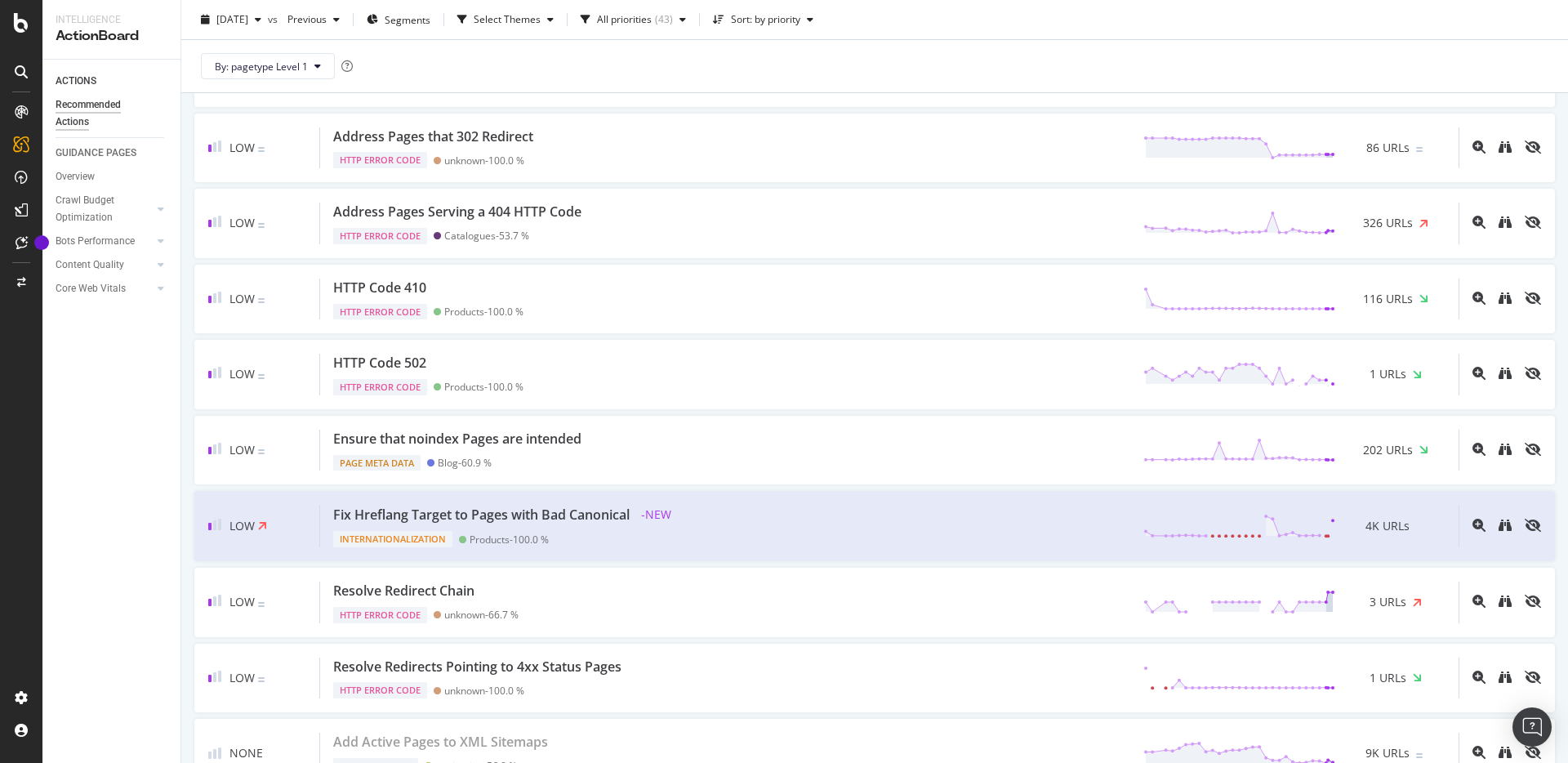
scroll to position [2820, 0]
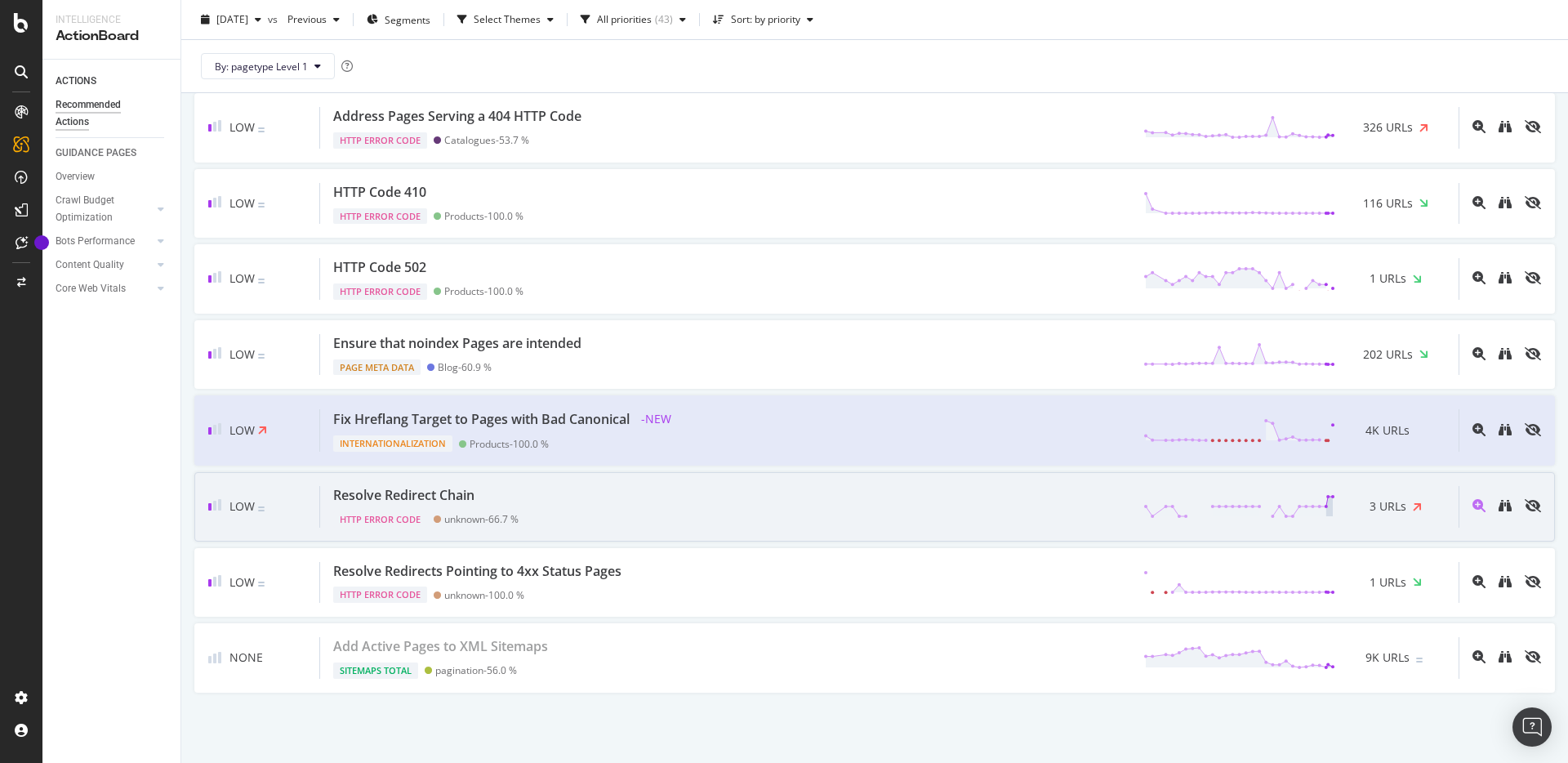
click at [638, 525] on div "Resolve Redirect Chain HTTP Error Code unknown - 66.7 % 3 URLs" at bounding box center [889, 507] width 1139 height 42
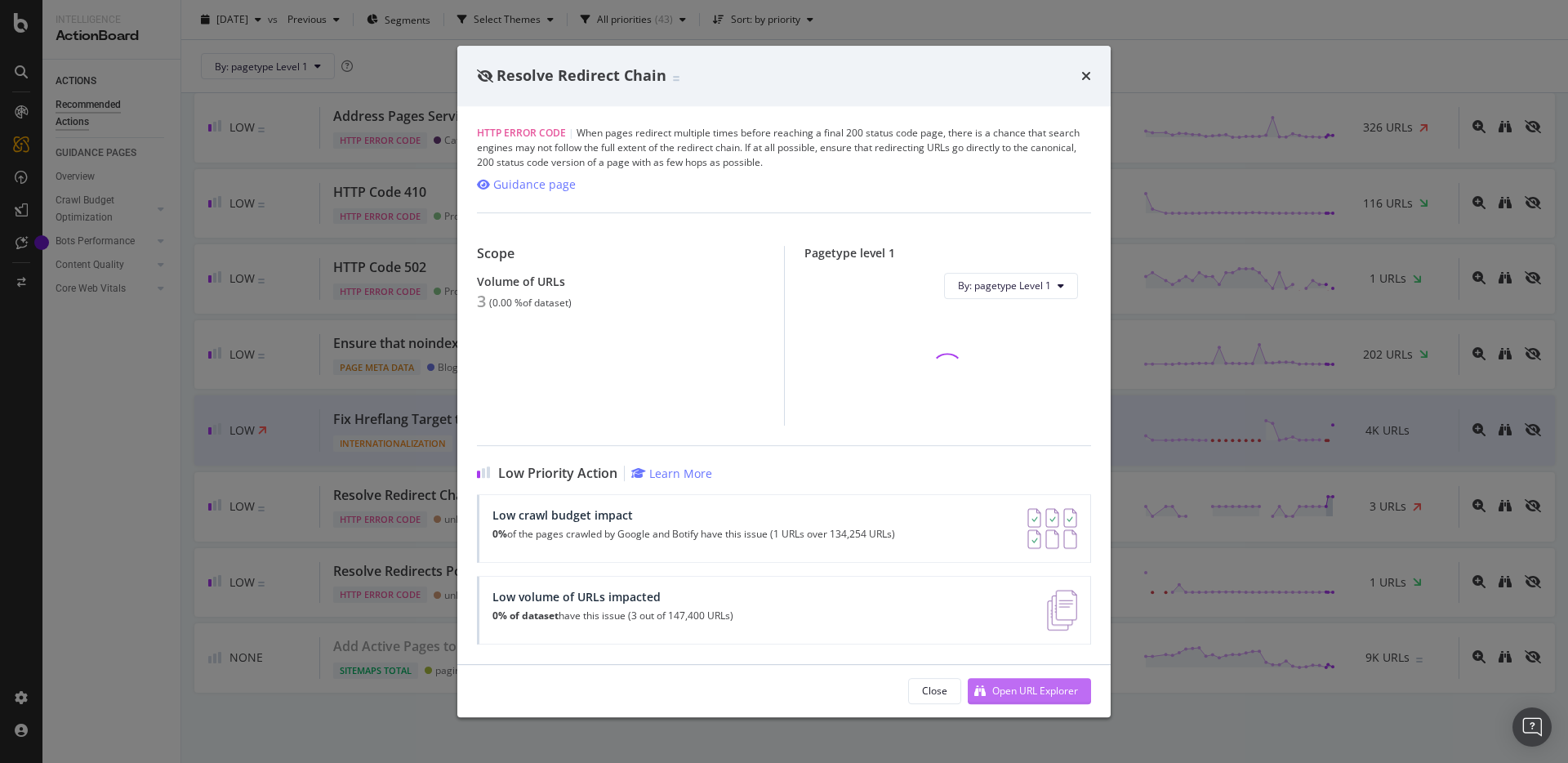
click at [1040, 698] on div "Open URL Explorer" at bounding box center [1023, 690] width 110 height 24
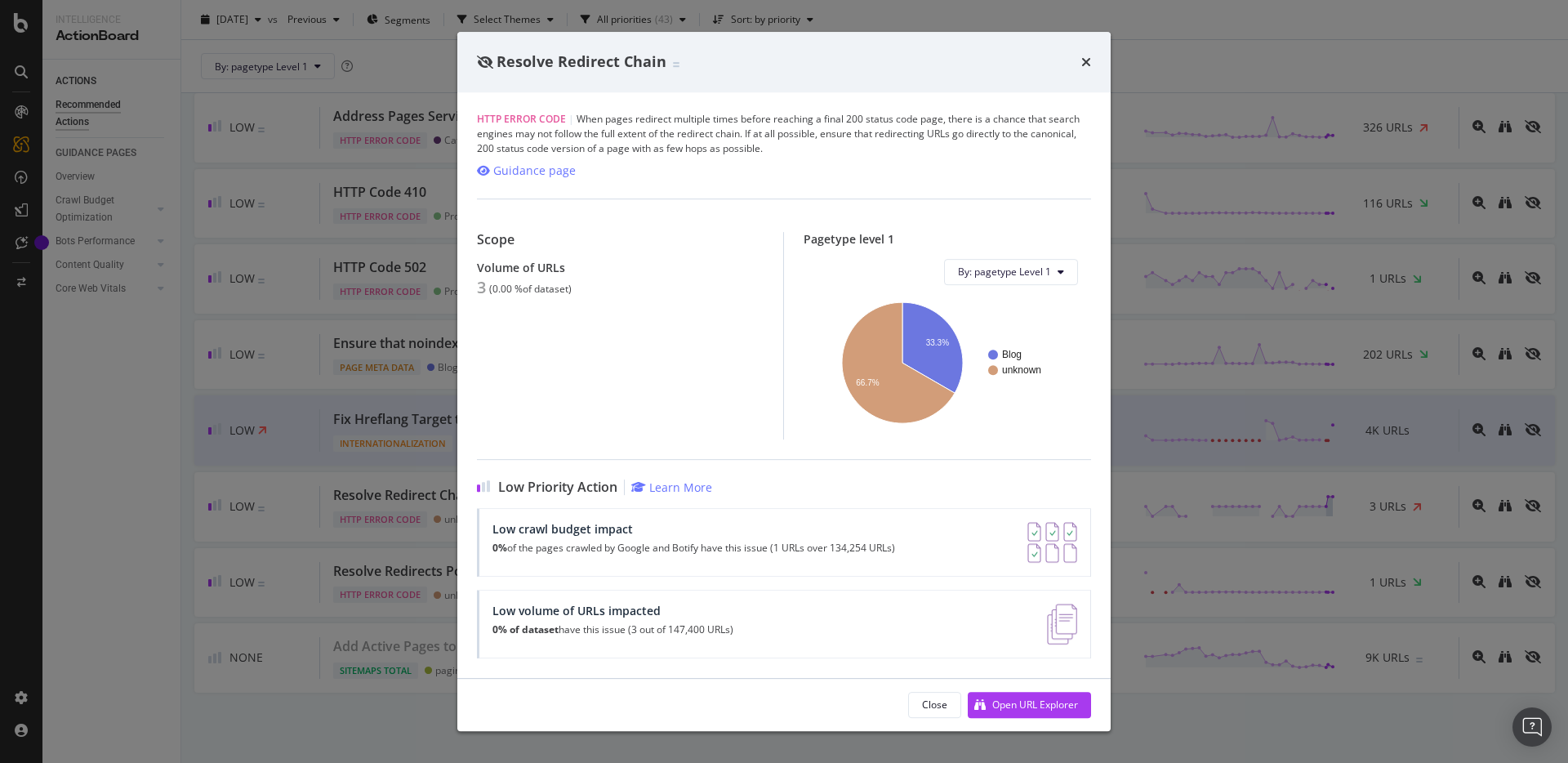
click at [1294, 340] on div "Resolve Redirect Chain HTTP Error Code | When pages redirect multiple times bef…" at bounding box center [784, 382] width 1568 height 763
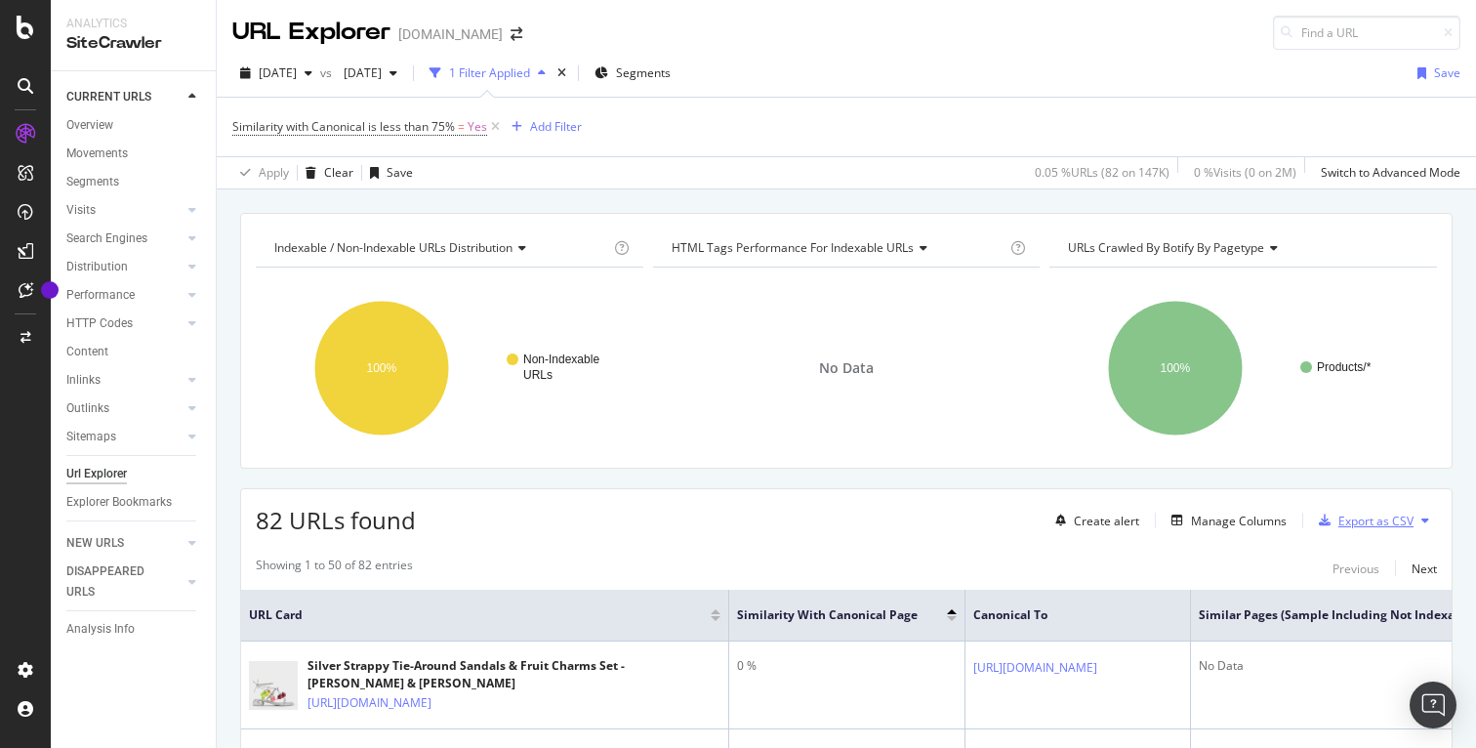
click at [1365, 526] on div "Export as CSV" at bounding box center [1376, 521] width 75 height 17
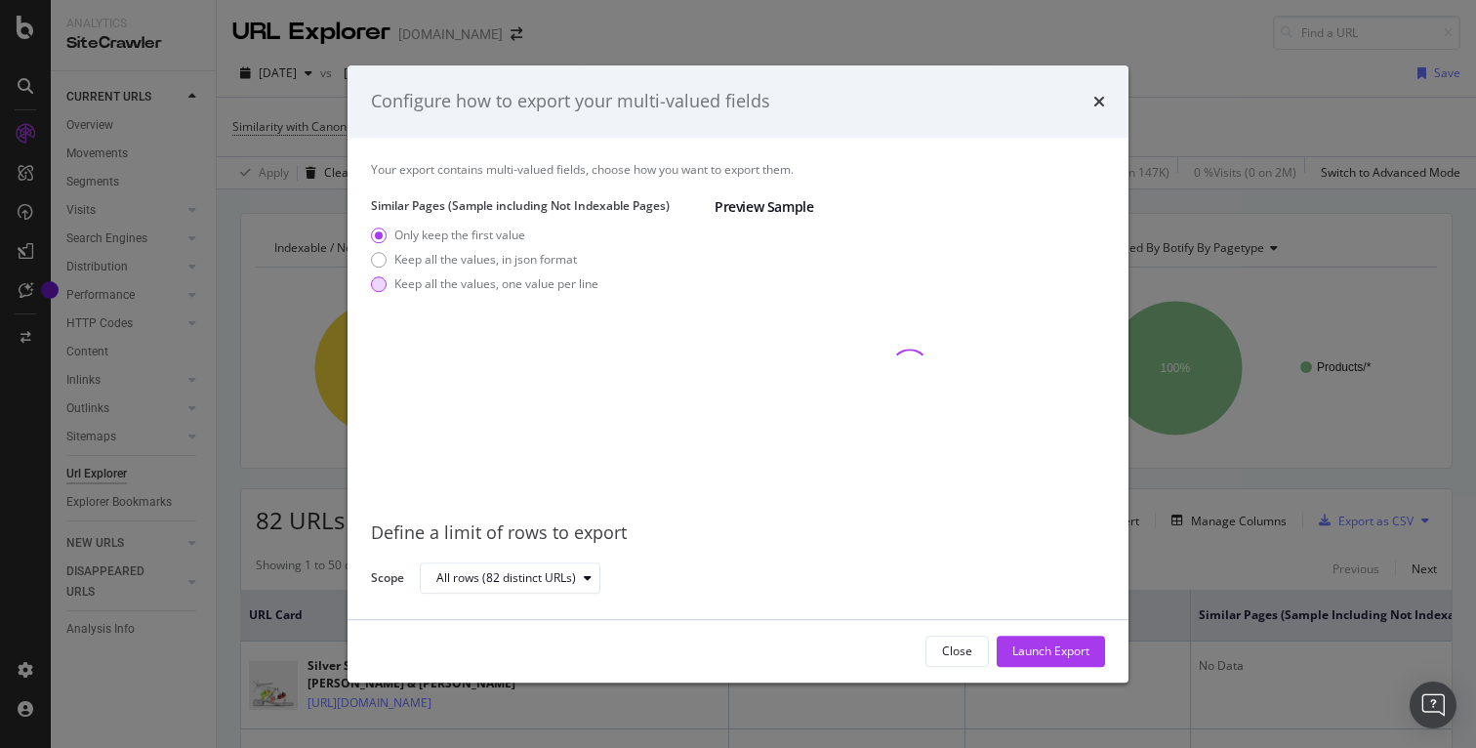
click at [468, 287] on div "Keep all the values, one value per line" at bounding box center [496, 283] width 204 height 17
click at [1037, 657] on div "Launch Export" at bounding box center [1050, 650] width 77 height 17
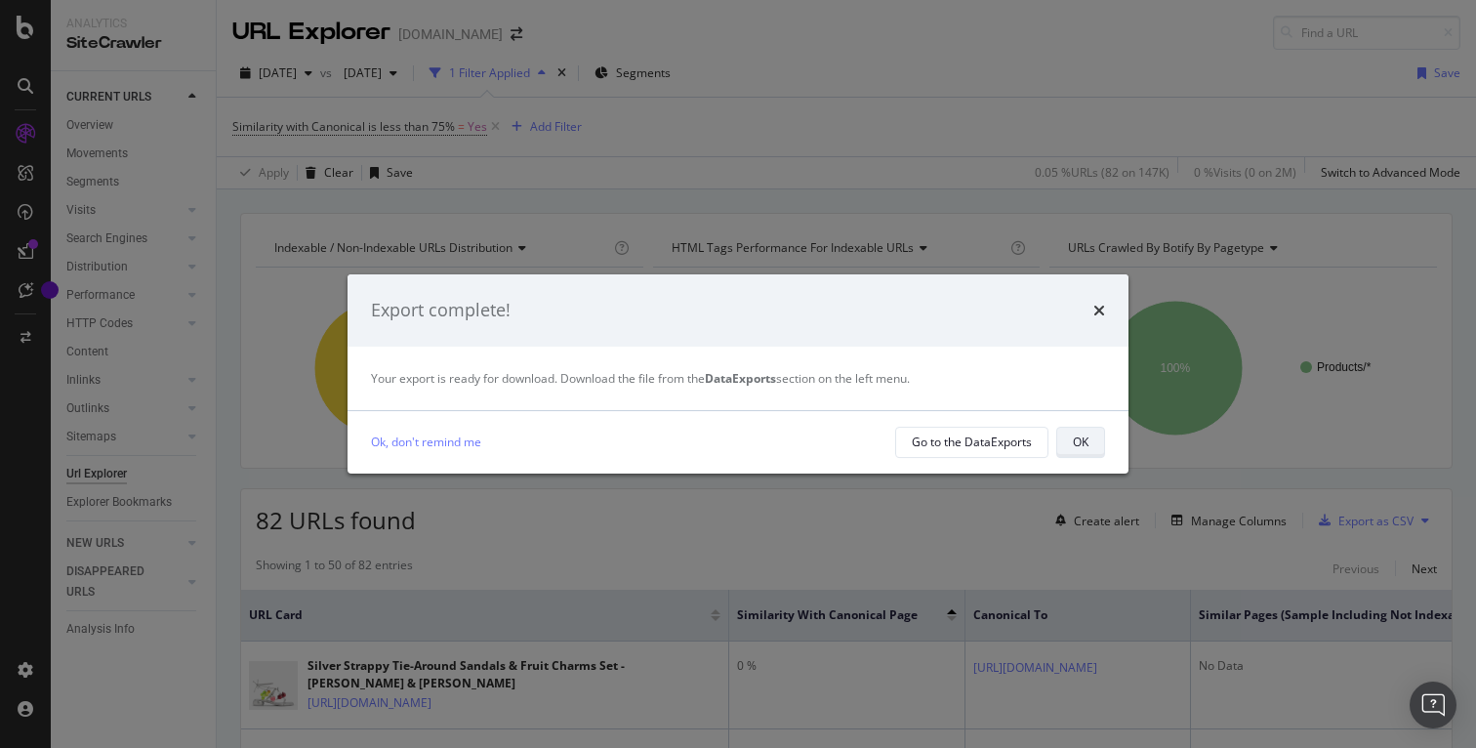
click at [1089, 427] on button "OK" at bounding box center [1080, 442] width 49 height 31
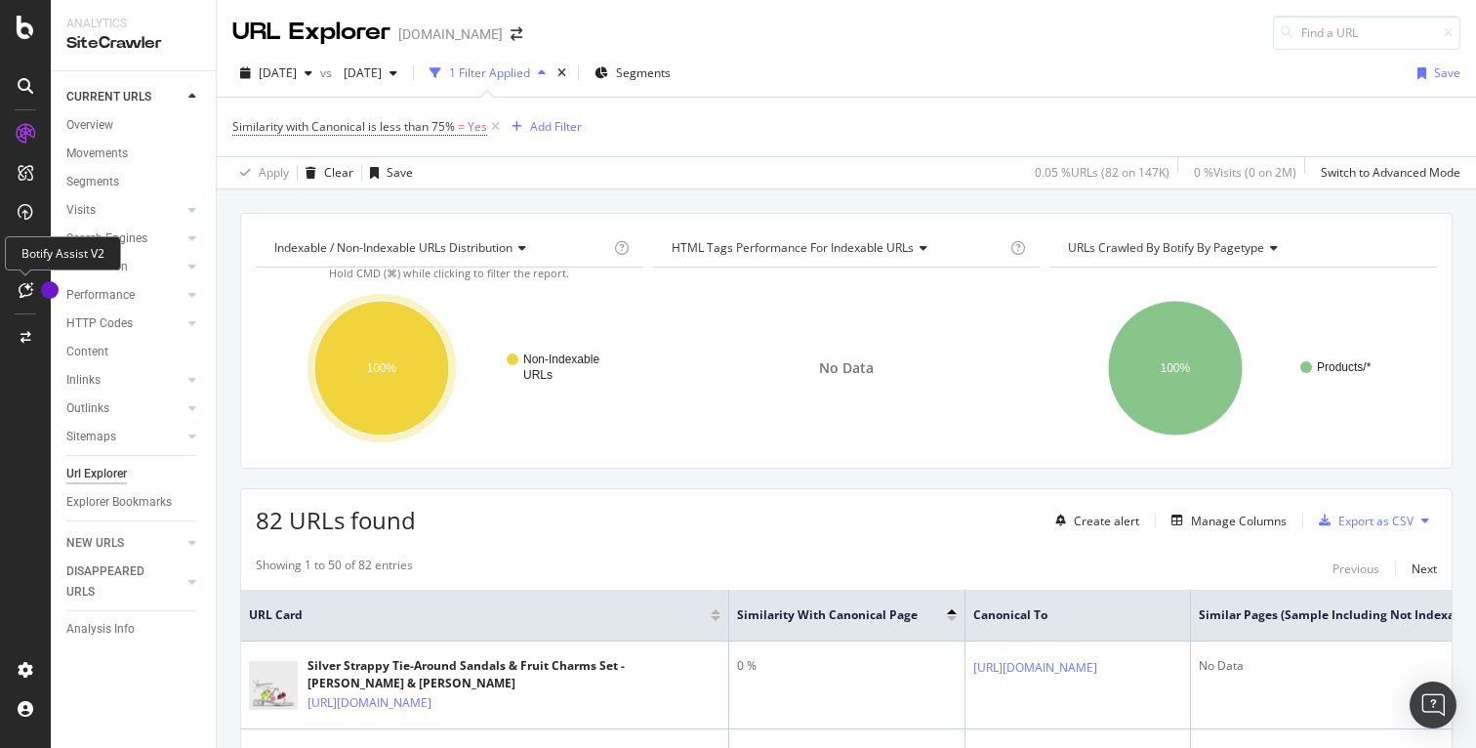
click at [29, 289] on icon at bounding box center [26, 290] width 15 height 16
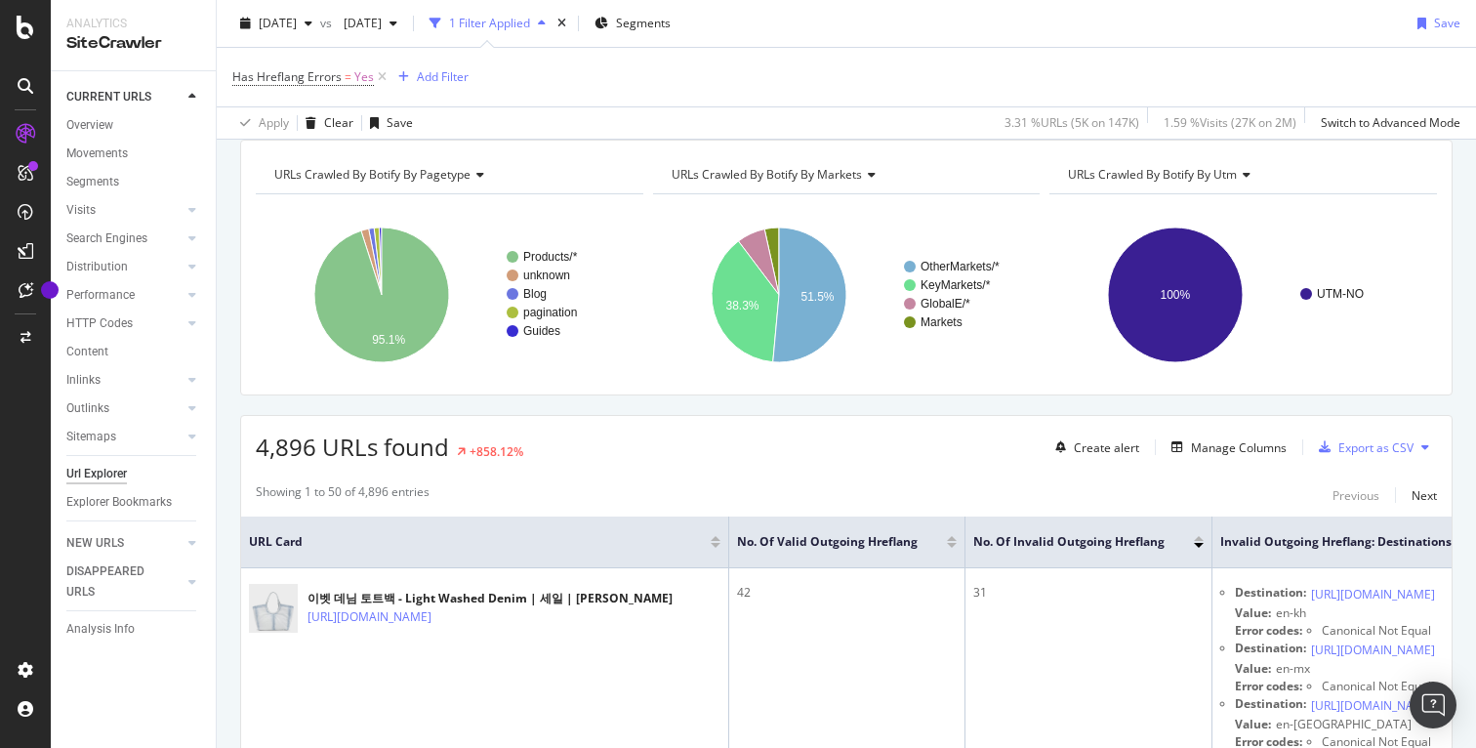
scroll to position [99, 0]
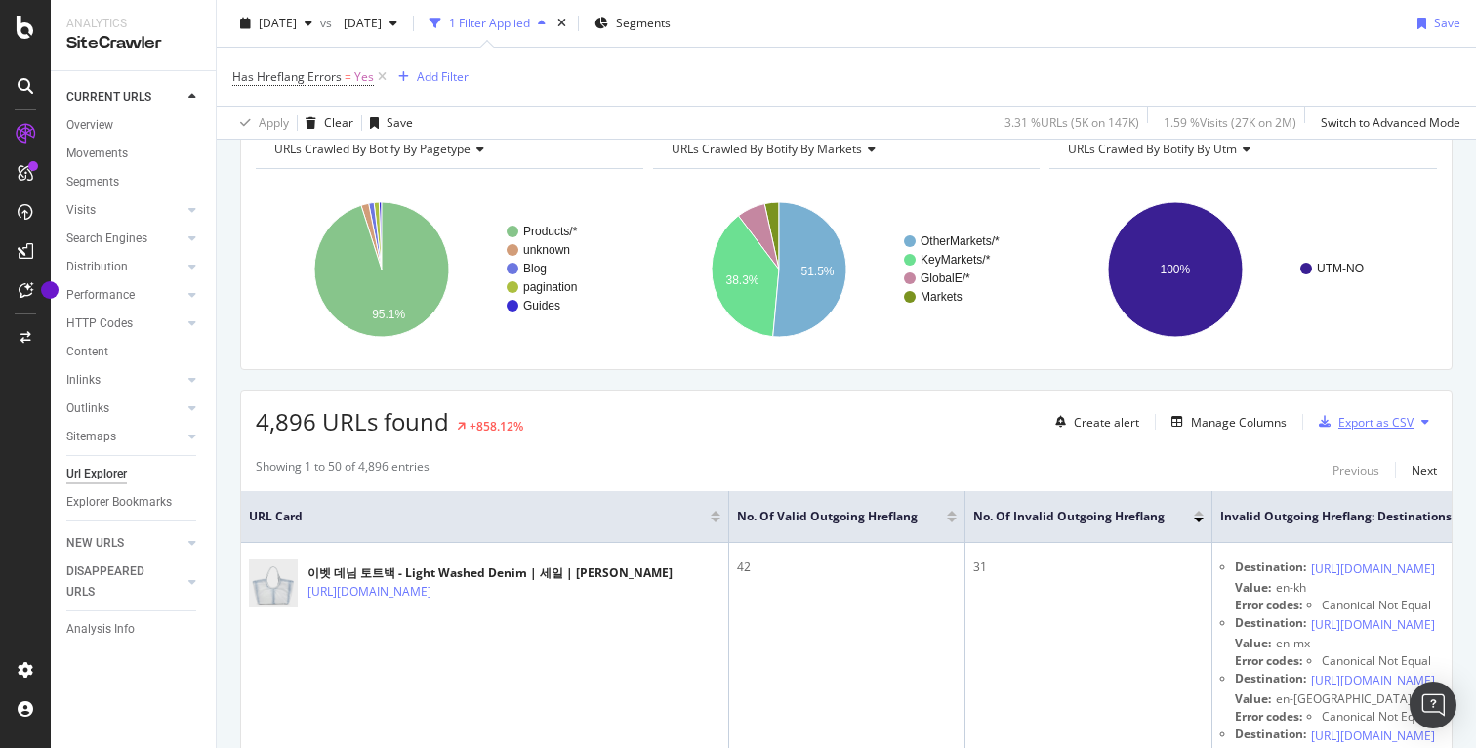
click at [1341, 419] on div "Export as CSV" at bounding box center [1376, 422] width 75 height 17
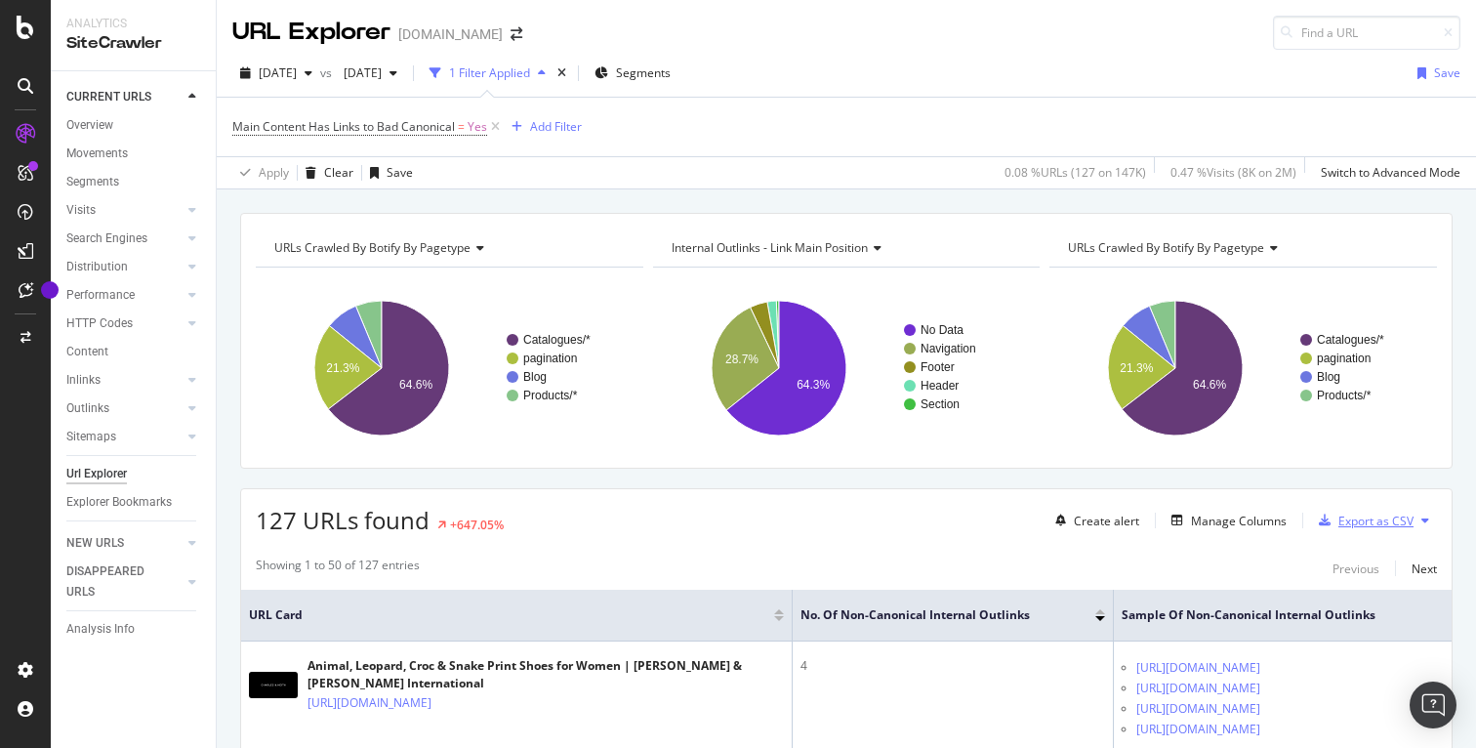
click at [1375, 520] on div "Export as CSV" at bounding box center [1376, 521] width 75 height 17
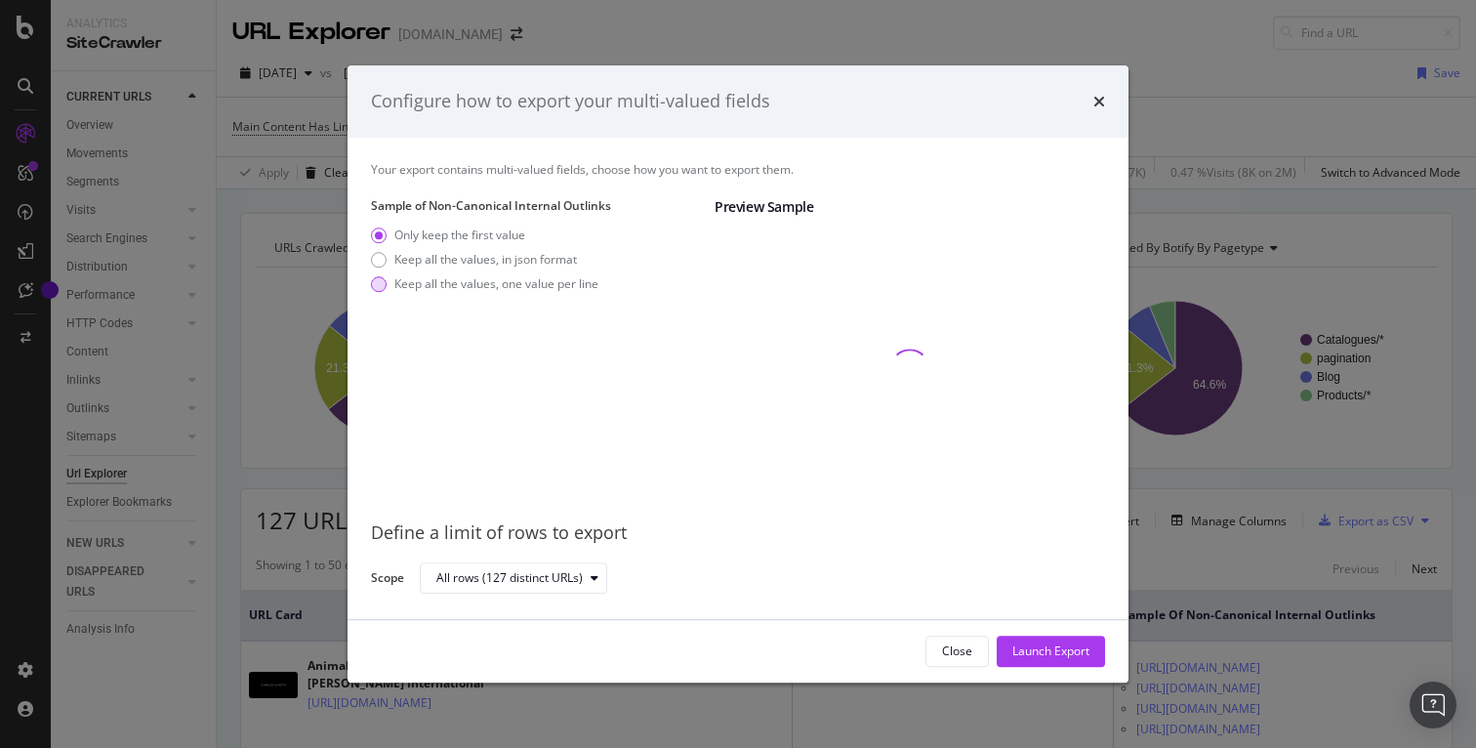
click at [480, 278] on div "Keep all the values, one value per line" at bounding box center [496, 283] width 204 height 17
click at [1044, 644] on div "Launch Export" at bounding box center [1050, 650] width 77 height 17
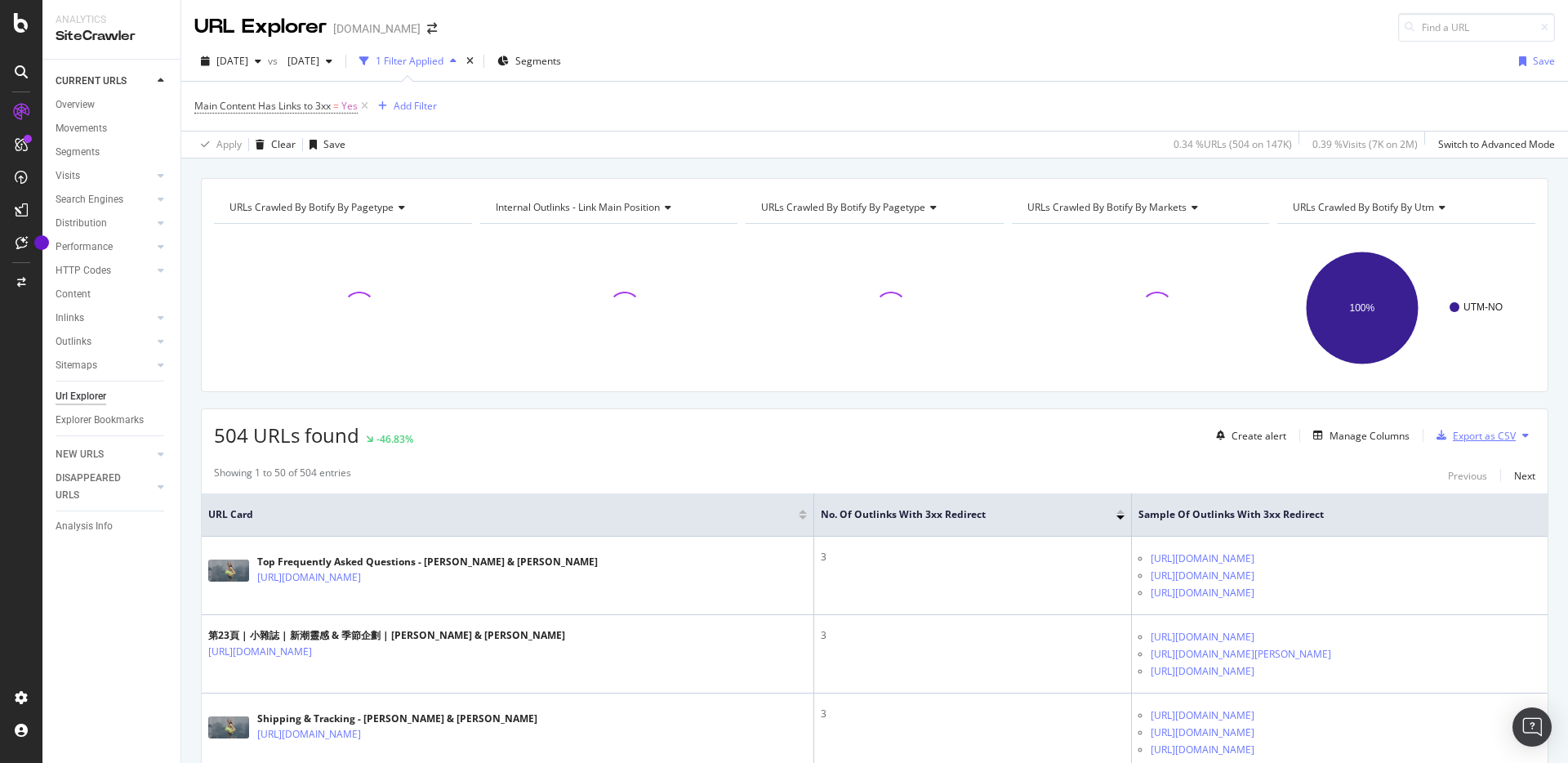
click at [1478, 443] on div "Export as CSV" at bounding box center [1473, 435] width 86 height 24
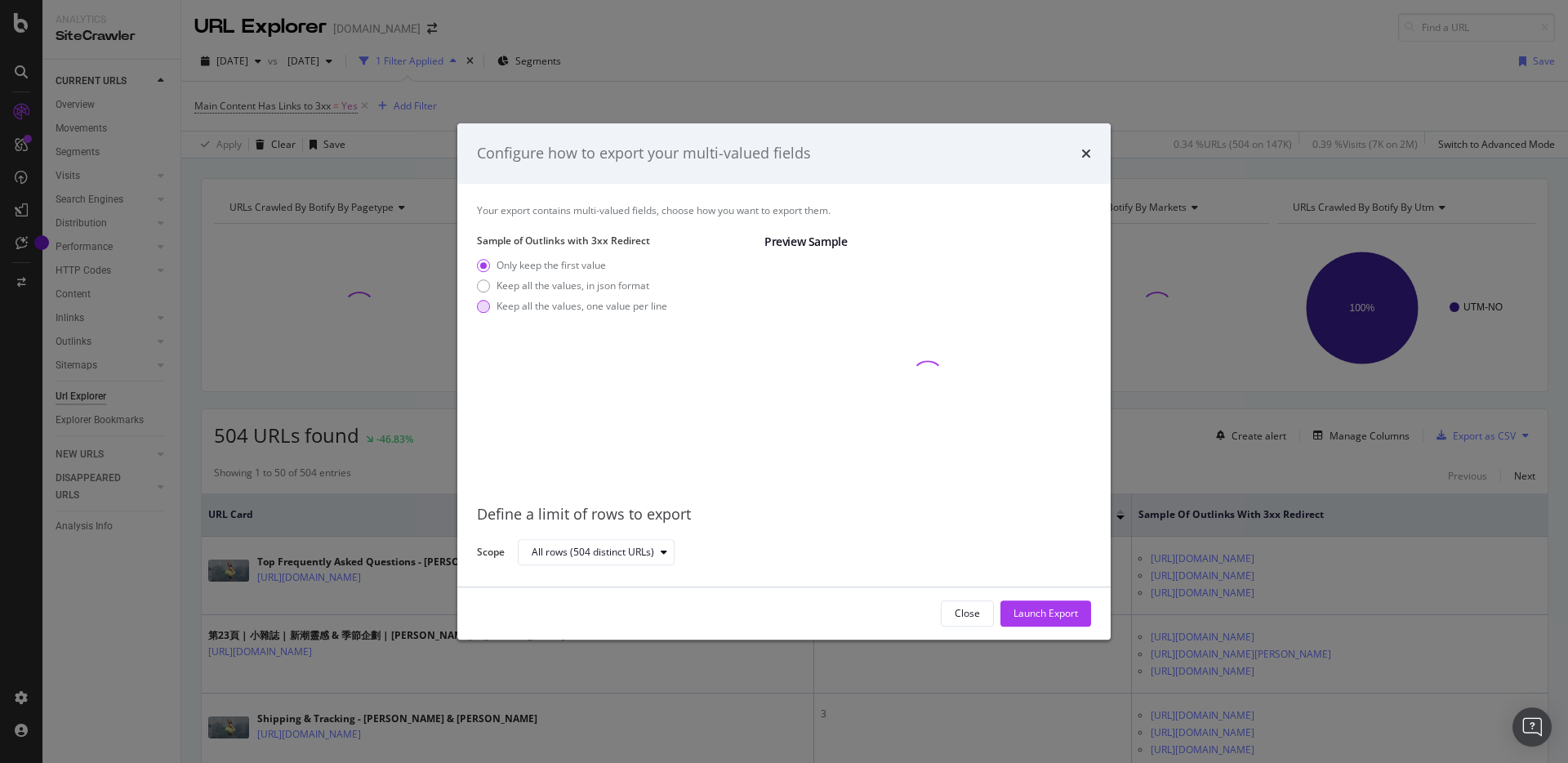
click at [576, 303] on div "Keep all the values, one value per line" at bounding box center [582, 305] width 171 height 14
click at [1075, 620] on div "Launch Export" at bounding box center [1046, 613] width 64 height 24
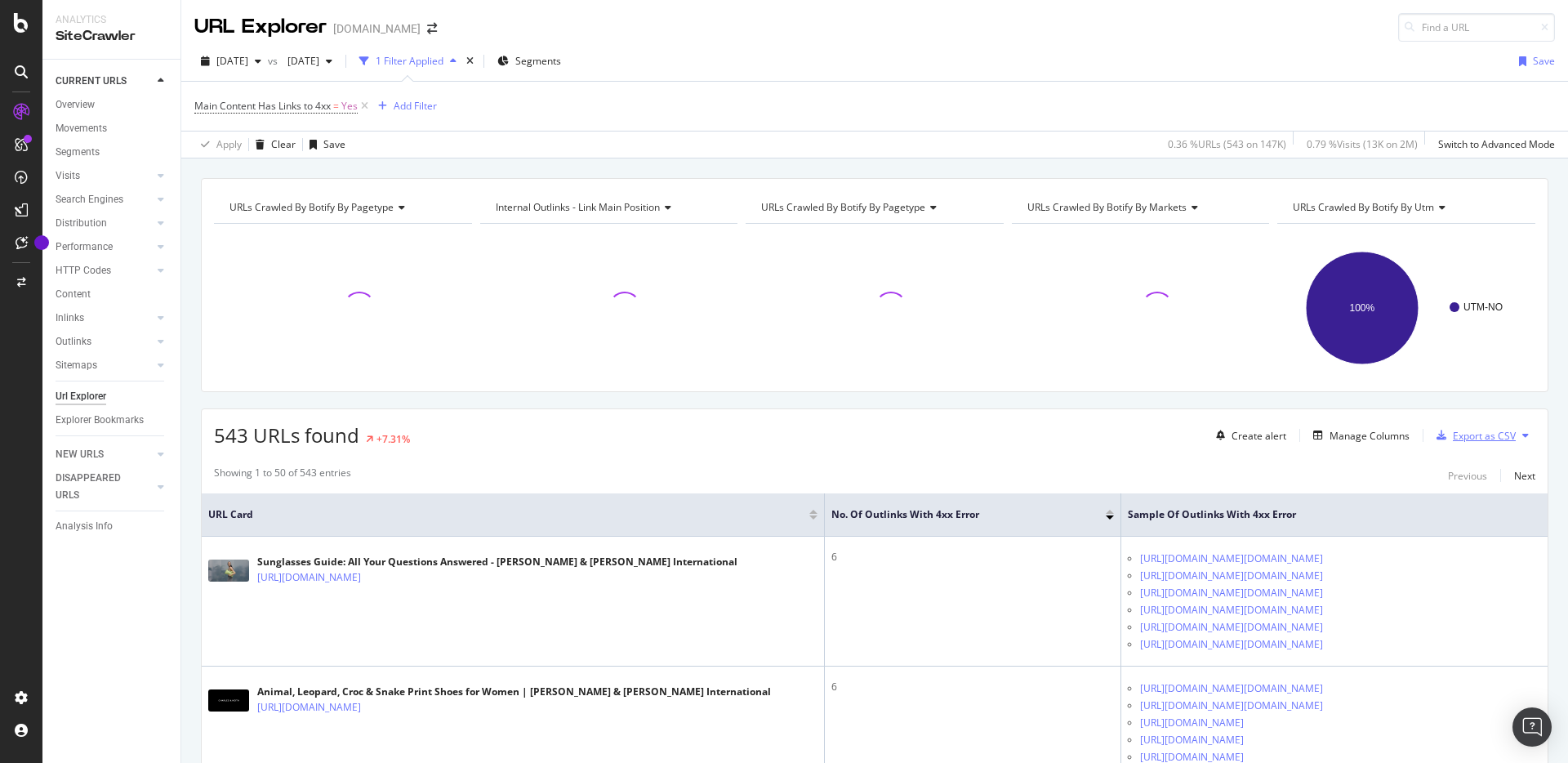
click at [1471, 440] on div "Export as CSV" at bounding box center [1484, 436] width 63 height 14
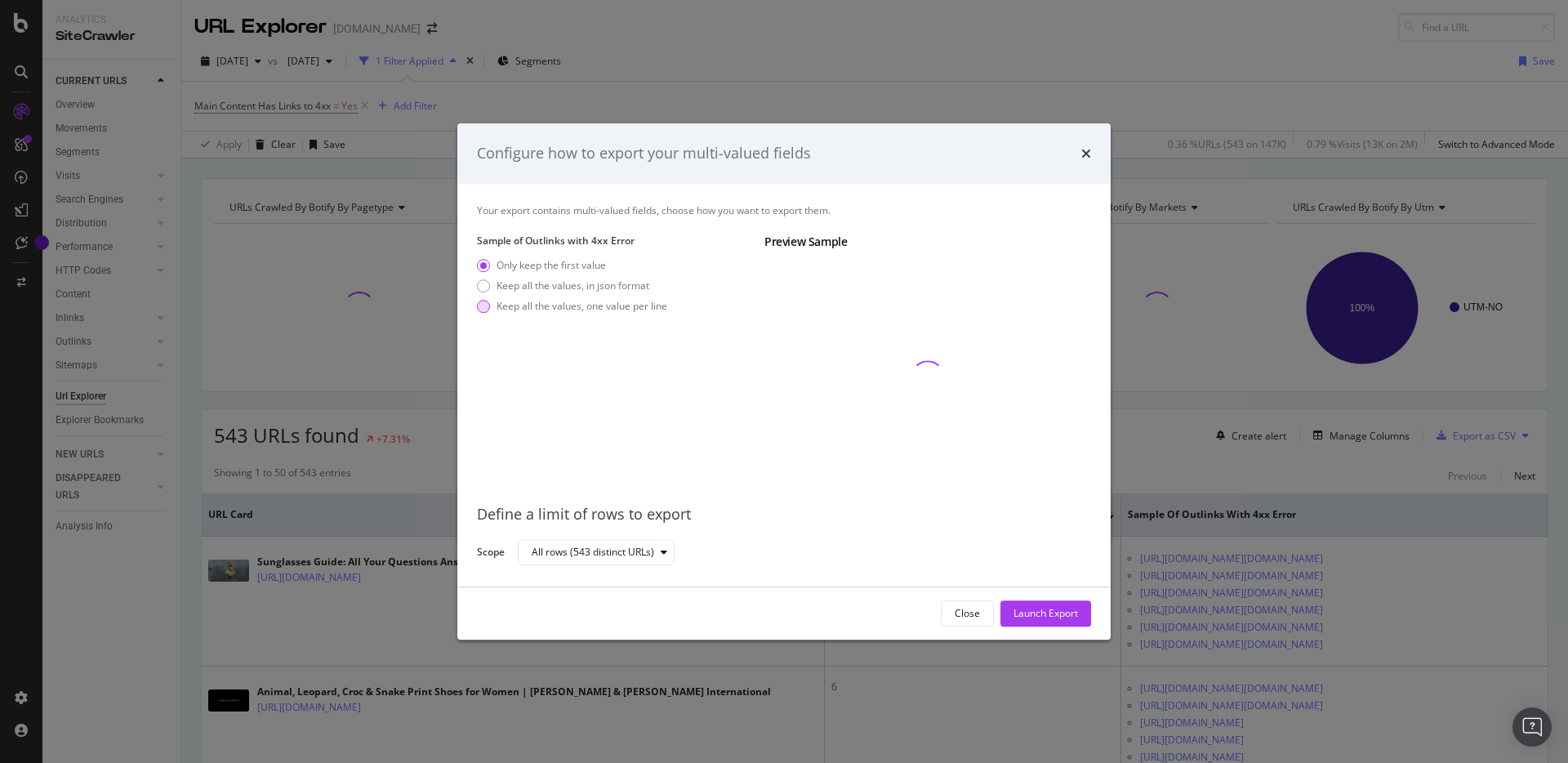
click at [626, 300] on div "Keep all the values, one value per line" at bounding box center [582, 305] width 171 height 14
click at [1061, 614] on div "Launch Export" at bounding box center [1046, 612] width 64 height 14
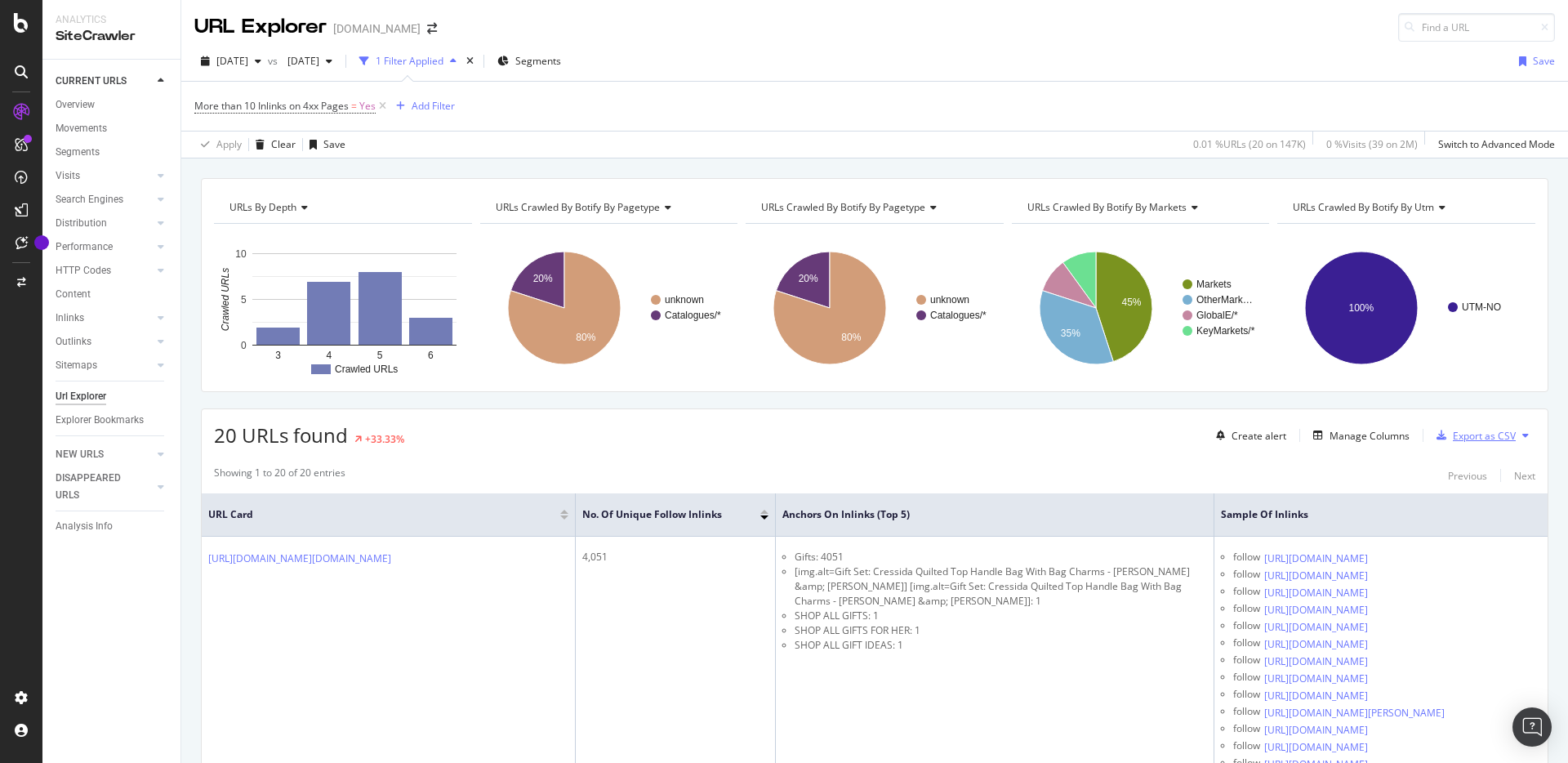
click at [1464, 437] on div "Export as CSV" at bounding box center [1484, 436] width 63 height 14
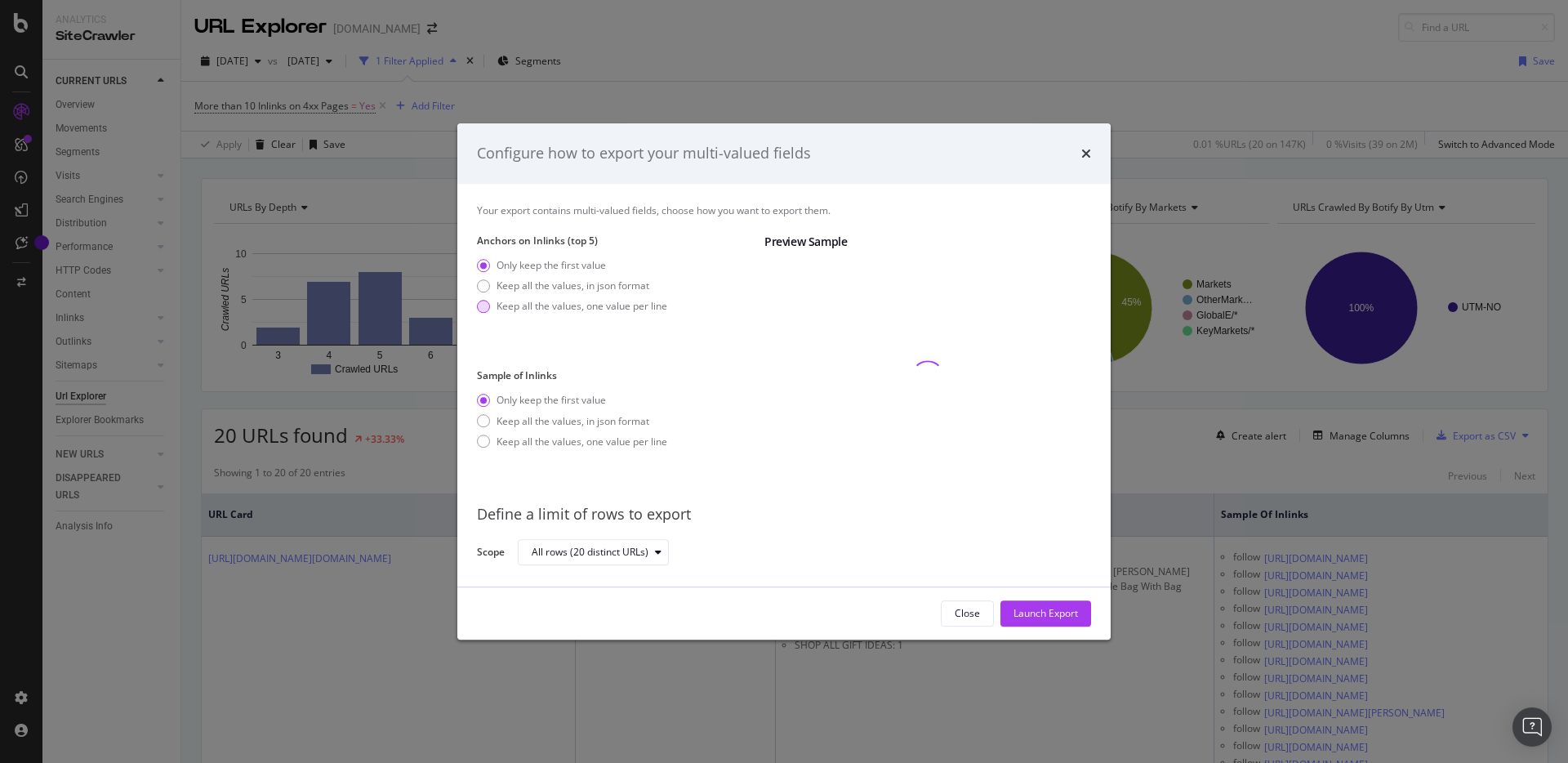
click at [556, 305] on div "Keep all the values, one value per line" at bounding box center [582, 305] width 171 height 14
click at [1022, 602] on div "Launch Export" at bounding box center [1046, 613] width 64 height 24
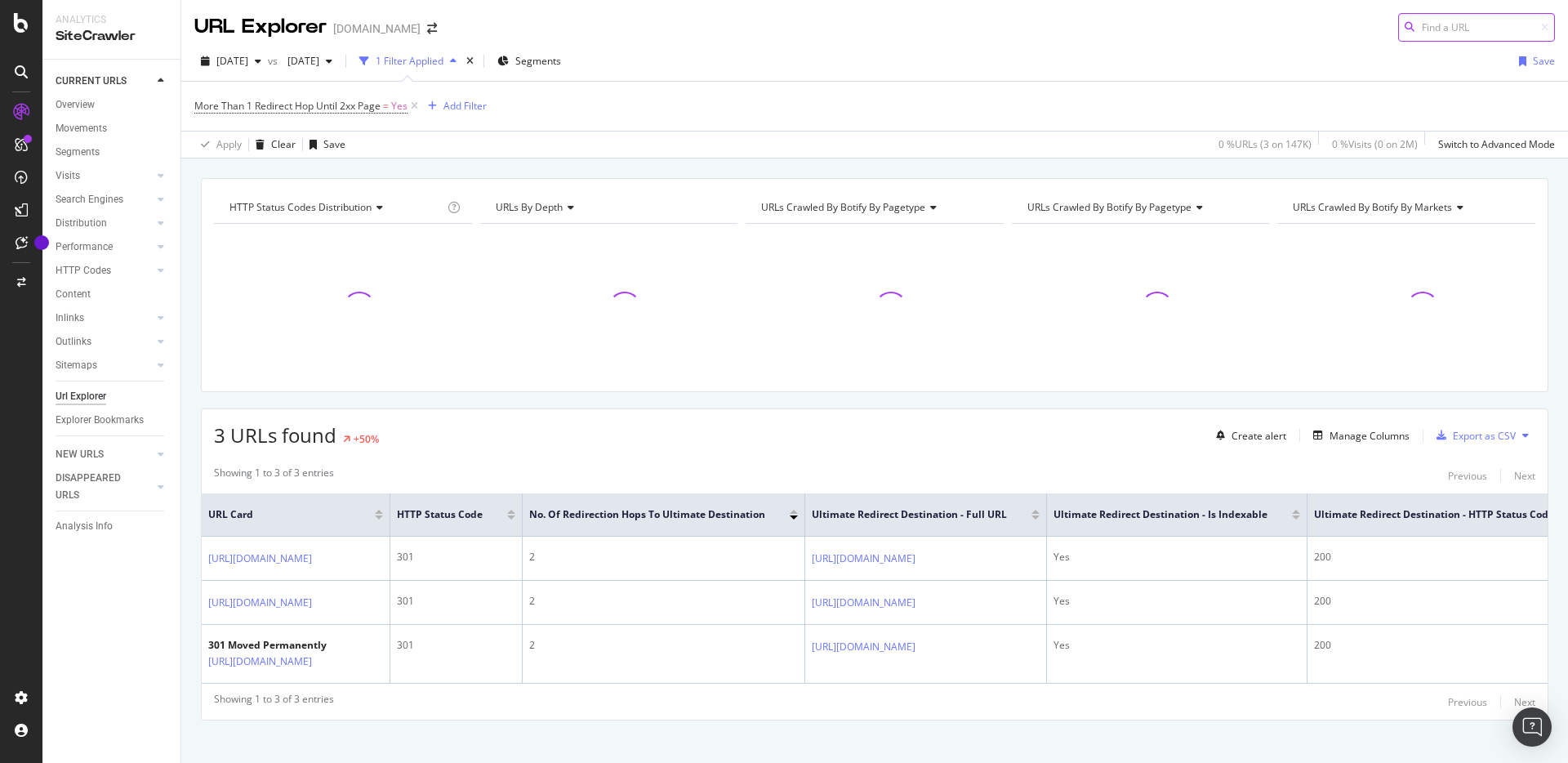
scroll to position [27, 0]
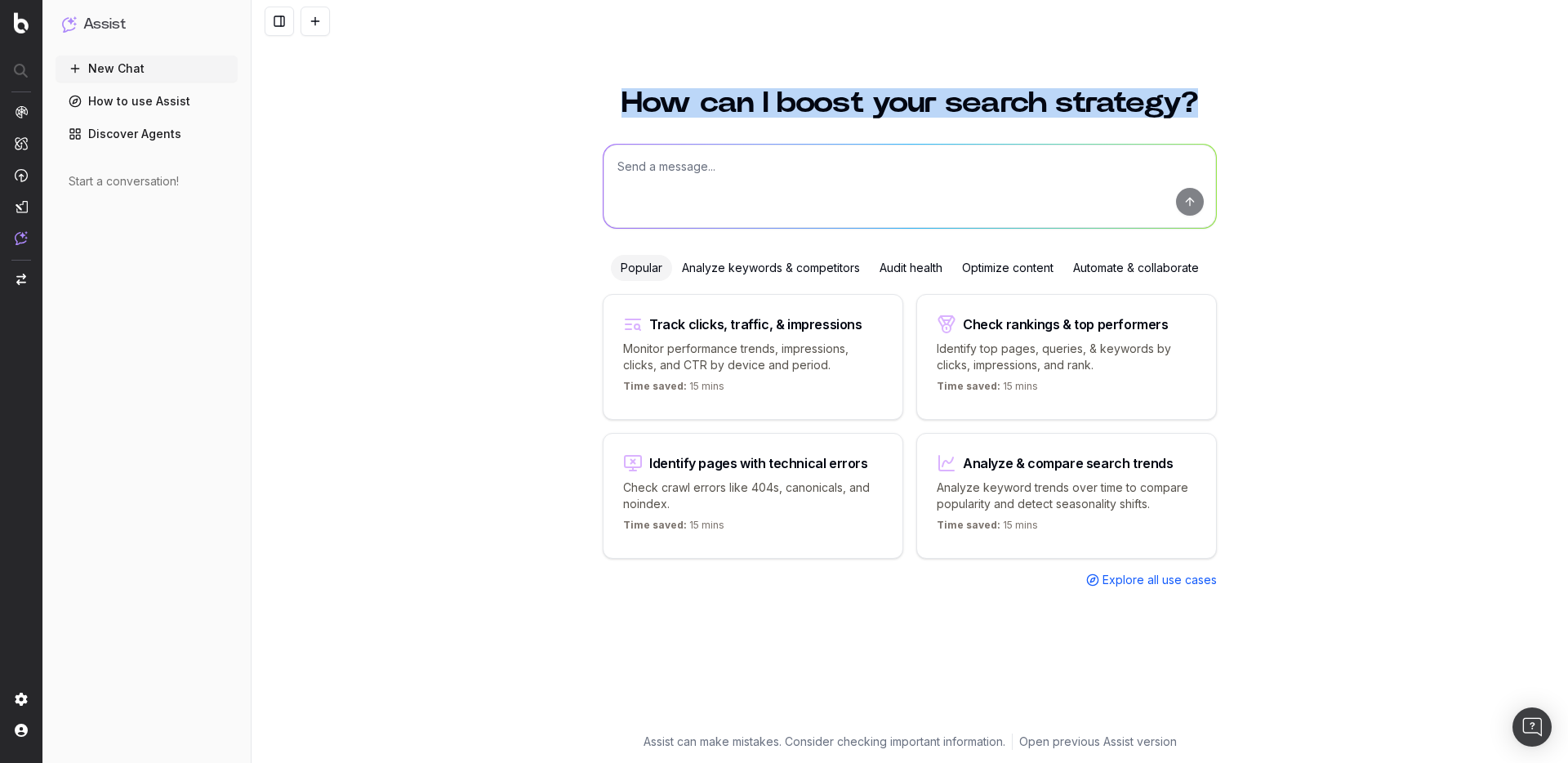
click at [386, 117] on div "How can I boost your search strategy? Popular Analyze keywords & competitors Au…" at bounding box center [910, 416] width 1317 height 694
click at [90, 283] on span "DataExports" at bounding box center [90, 284] width 64 height 13
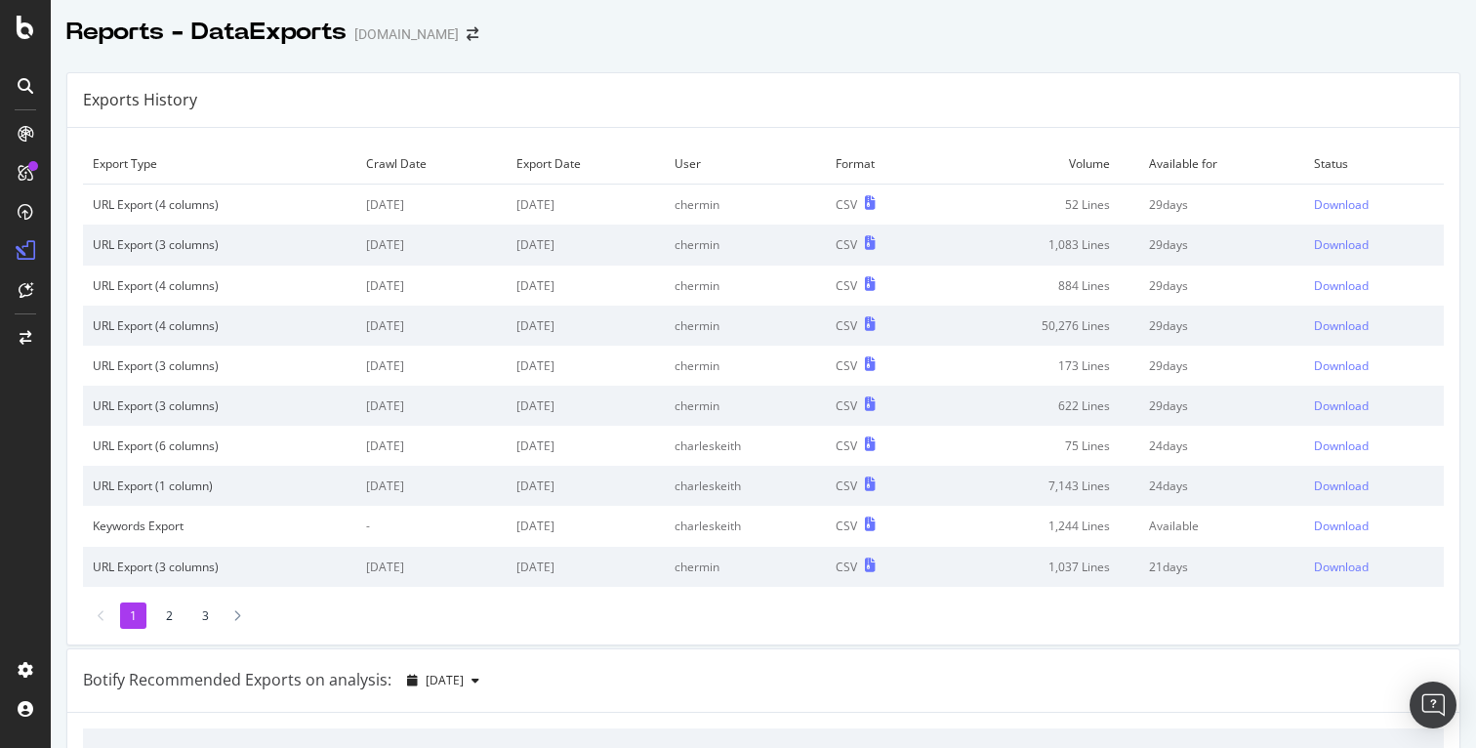
click at [1310, 214] on td "Download" at bounding box center [1374, 205] width 140 height 41
click at [1314, 202] on div "Download" at bounding box center [1341, 204] width 55 height 17
click at [1314, 246] on div "Download" at bounding box center [1341, 244] width 55 height 17
click at [1323, 282] on div "Download" at bounding box center [1341, 285] width 55 height 17
click at [1317, 329] on div "Download" at bounding box center [1341, 325] width 55 height 17
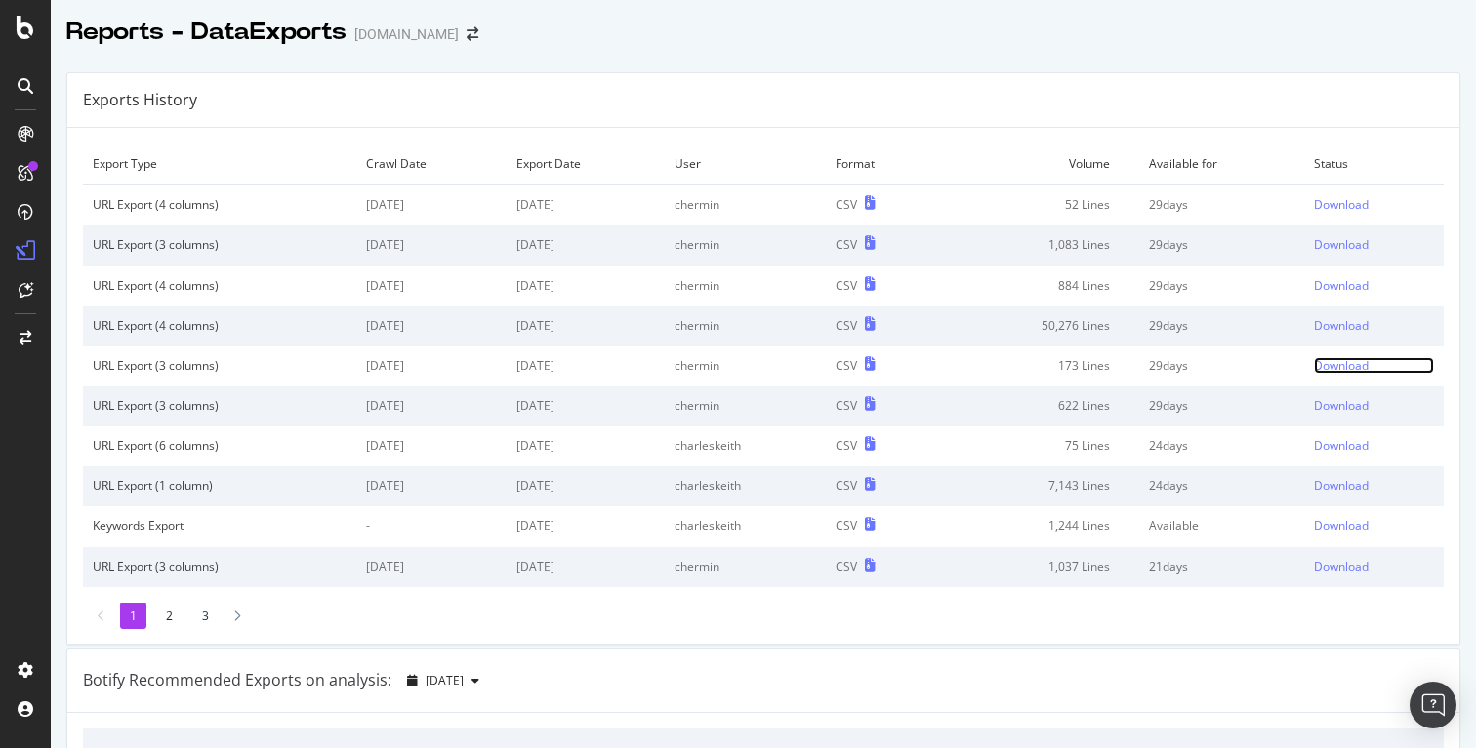
click at [1319, 370] on div "Download" at bounding box center [1341, 365] width 55 height 17
click at [1314, 412] on div "Download" at bounding box center [1341, 405] width 55 height 17
